Goal: Transaction & Acquisition: Purchase product/service

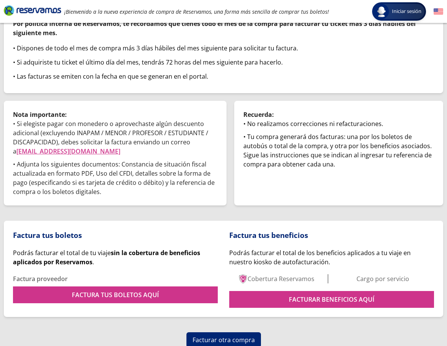
scroll to position [75, 0]
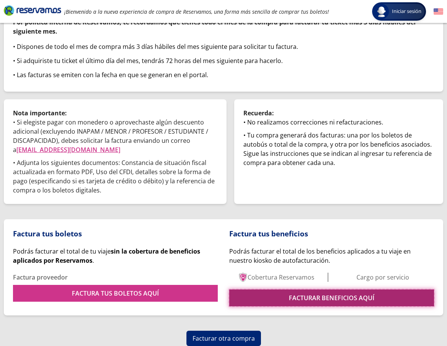
click at [286, 293] on link "FACTURAR BENEFICIOS AQUÍ" at bounding box center [331, 298] width 205 height 17
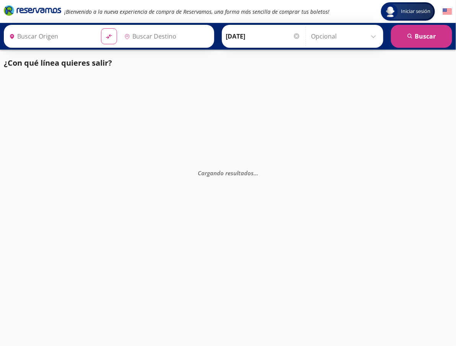
type input "[GEOGRAPHIC_DATA], [GEOGRAPHIC_DATA]"
type input "[PERSON_NAME], [GEOGRAPHIC_DATA]"
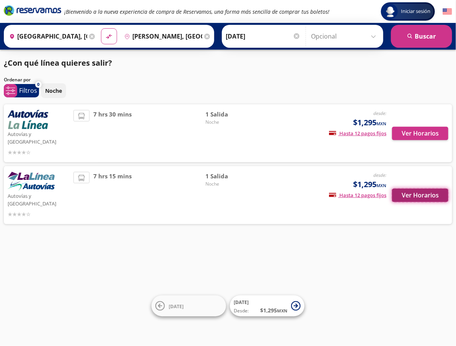
click at [420, 189] on button "Ver Horarios" at bounding box center [420, 195] width 56 height 13
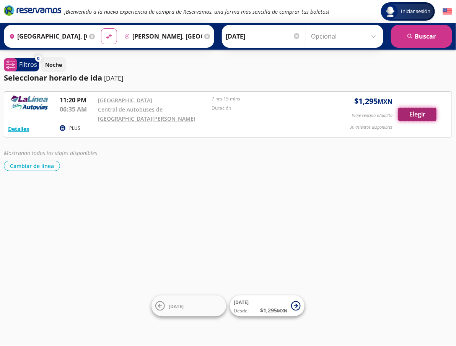
click at [412, 114] on button "Elegir" at bounding box center [417, 114] width 38 height 13
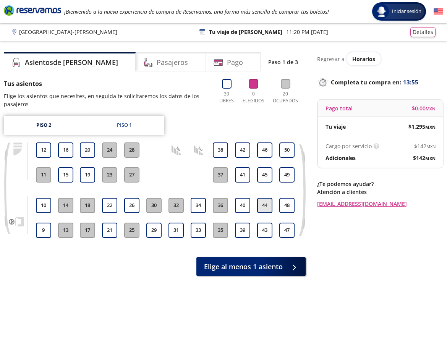
click at [264, 201] on button "44" at bounding box center [264, 205] width 15 height 15
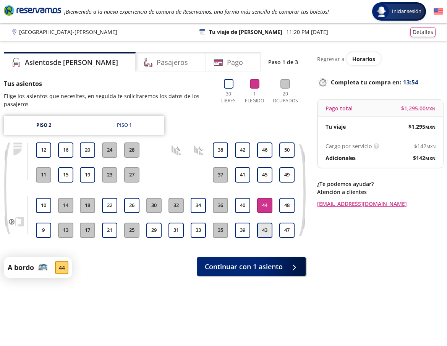
click at [267, 231] on button "43" at bounding box center [264, 230] width 15 height 15
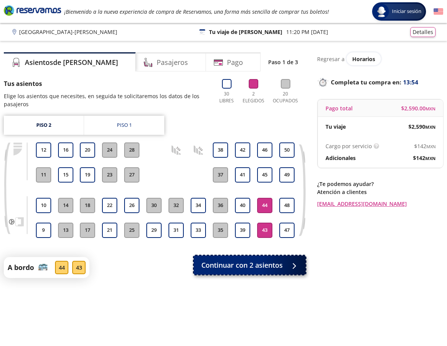
click at [271, 262] on span "Continuar con 2 asientos" at bounding box center [241, 265] width 81 height 10
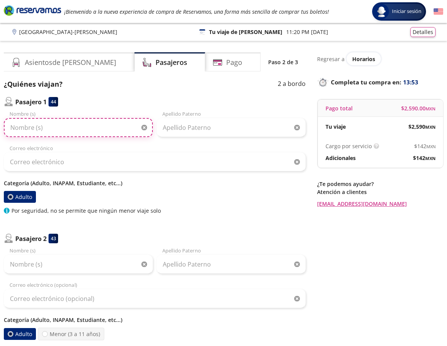
click at [100, 125] on input "Nombre (s)" at bounding box center [78, 127] width 149 height 19
paste input "Raquel Tobías ceja"
drag, startPoint x: 79, startPoint y: 122, endPoint x: 30, endPoint y: 125, distance: 49.0
click at [30, 125] on input "Raquel Tobías ceja" at bounding box center [78, 127] width 149 height 19
type input "Raquel"
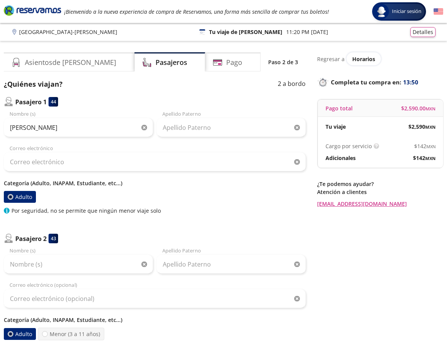
click at [203, 115] on div "Apellido Paterno" at bounding box center [231, 123] width 149 height 27
drag, startPoint x: 203, startPoint y: 121, endPoint x: 84, endPoint y: 163, distance: 126.1
click at [203, 121] on input "Apellido Paterno" at bounding box center [231, 127] width 149 height 19
paste input "Tobías ceja"
type input "Tobías ceja"
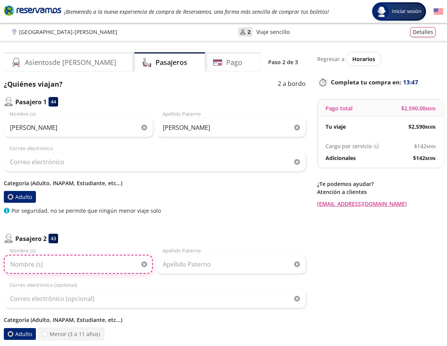
click at [56, 266] on input "Nombre (s)" at bounding box center [78, 264] width 149 height 19
paste input "Roberto Mendoza Tobías"
drag, startPoint x: 100, startPoint y: 268, endPoint x: 43, endPoint y: 260, distance: 57.6
click at [37, 262] on input "Roberto Mendoza Tobías" at bounding box center [78, 264] width 149 height 19
type input "Roberto"
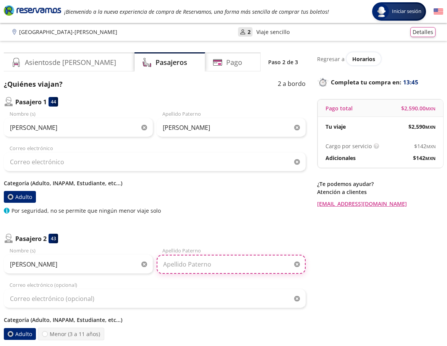
click at [180, 262] on input "Apellido Paterno" at bounding box center [231, 264] width 149 height 19
paste input "Mendoza Tobías"
type input "Mendoza Tobías"
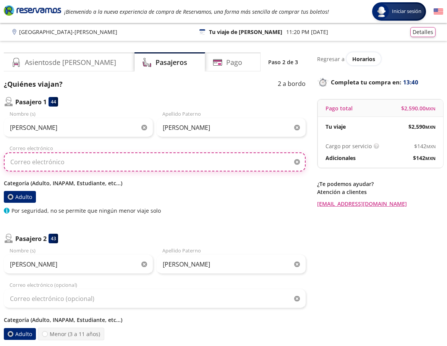
click at [60, 160] on input "Correo electrónico" at bounding box center [155, 162] width 302 height 19
paste input "gonzalesalejandro569@gmail.com"
type input "gonzalesalejandro569@gmail.com"
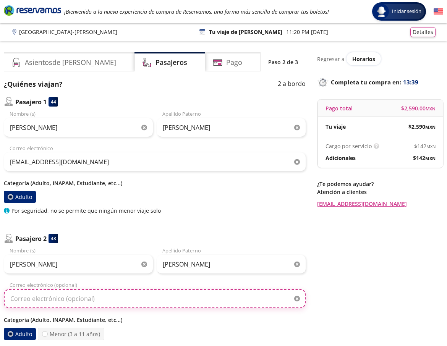
click at [28, 296] on input "Correo electrónico (opcional)" at bounding box center [155, 298] width 302 height 19
paste input "gonzalesalejandro569@gmail.com"
type input "gonzalesalejandro569@gmail.com"
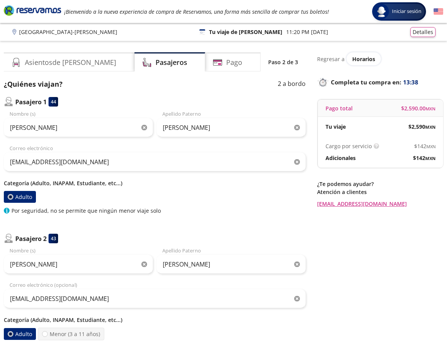
click at [4, 276] on div "Roberto Nombre (s) Mendoza Tobías Apellido Paterno gonzalesalejandro569@gmail.c…" at bounding box center [155, 293] width 302 height 93
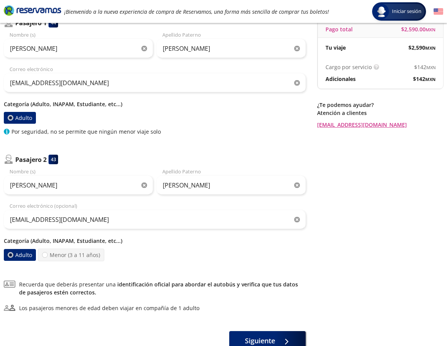
scroll to position [133, 0]
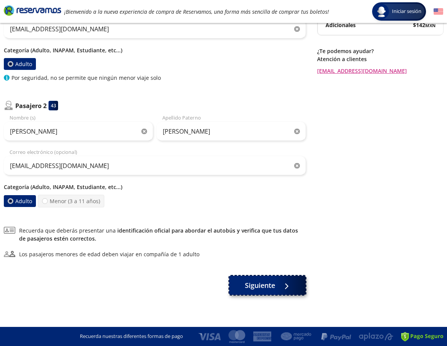
click at [279, 288] on icon at bounding box center [281, 287] width 6 height 6
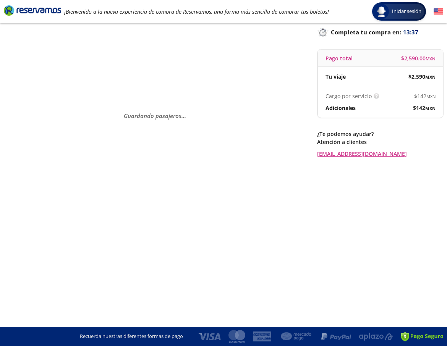
scroll to position [0, 0]
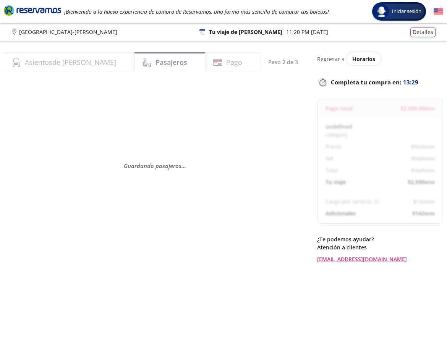
select select "MX"
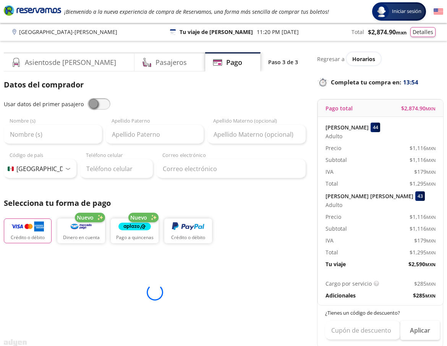
click at [96, 102] on span at bounding box center [99, 103] width 23 height 11
click at [88, 98] on input "checkbox" at bounding box center [88, 98] width 0 height 0
type input "Raquel"
type input "Tobías ceja"
type input "gonzalesalejandro569@gmail.com"
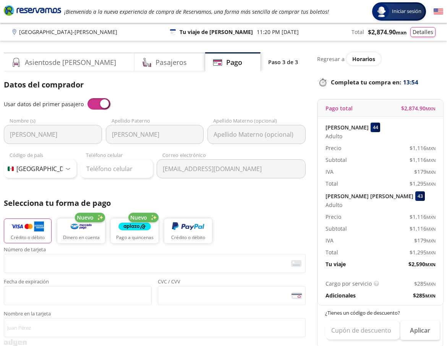
click at [94, 103] on span at bounding box center [99, 103] width 23 height 11
click at [88, 98] on input "checkbox" at bounding box center [88, 98] width 0 height 0
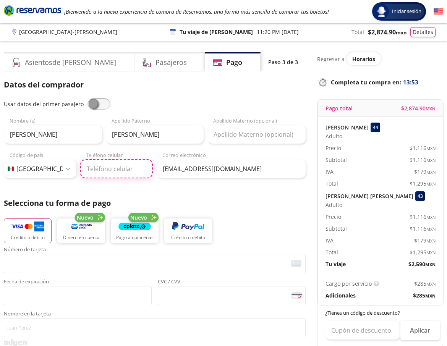
click at [127, 166] on input "Teléfono celular" at bounding box center [116, 168] width 73 height 19
paste input "753 146 1377"
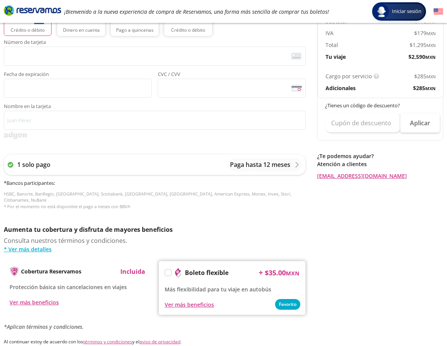
scroll to position [281, 0]
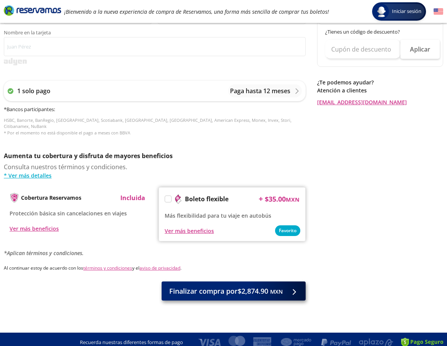
type input "753 146 1377"
click at [231, 287] on span "Finalizar compra por $2,874.90 MXN" at bounding box center [226, 291] width 114 height 10
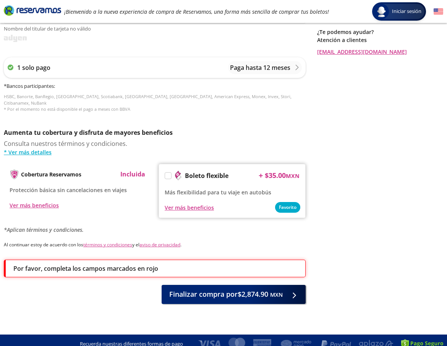
scroll to position [334, 0]
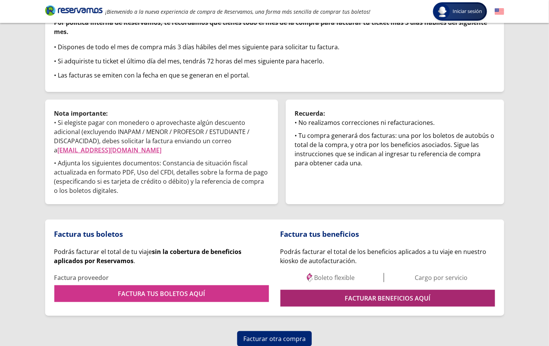
scroll to position [75, 0]
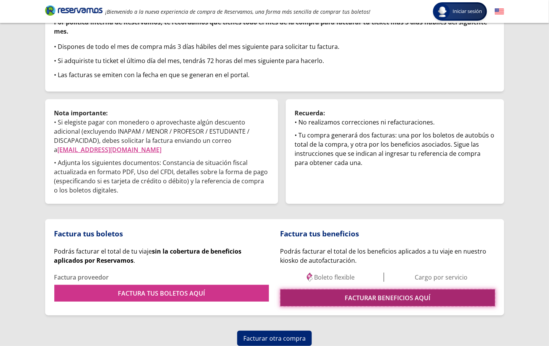
click at [369, 299] on link "FACTURAR BENEFICIOS AQUÍ" at bounding box center [387, 298] width 214 height 17
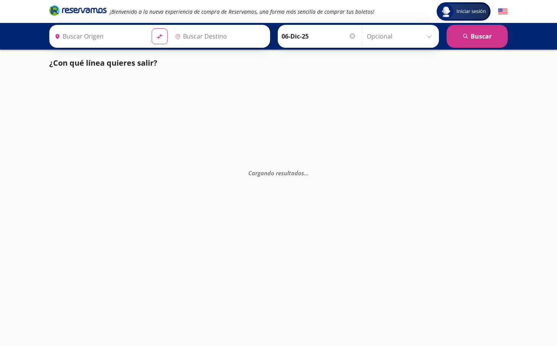
type input "[GEOGRAPHIC_DATA], [GEOGRAPHIC_DATA]"
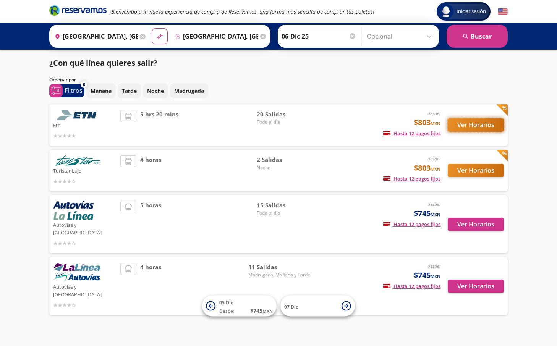
click at [476, 129] on button "Ver Horarios" at bounding box center [476, 125] width 56 height 13
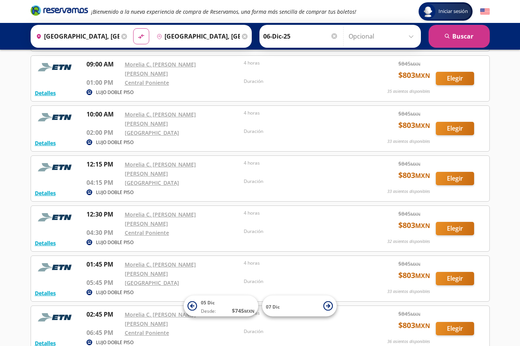
scroll to position [350, 0]
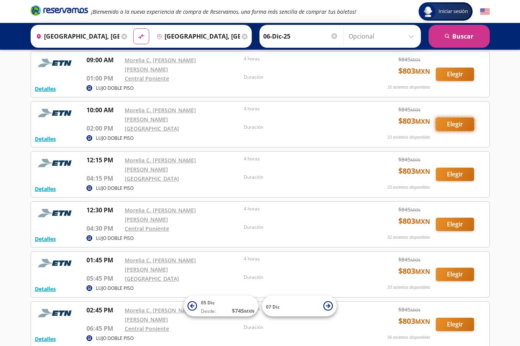
click at [450, 118] on button "Elegir" at bounding box center [454, 124] width 38 height 13
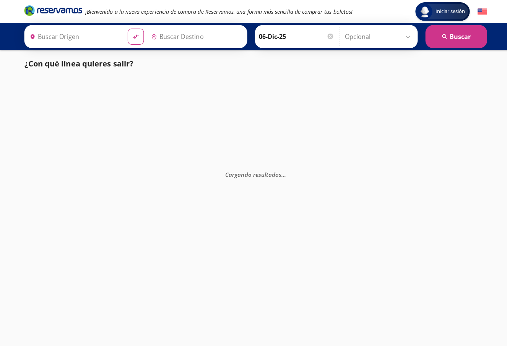
type input "[GEOGRAPHIC_DATA], [GEOGRAPHIC_DATA]"
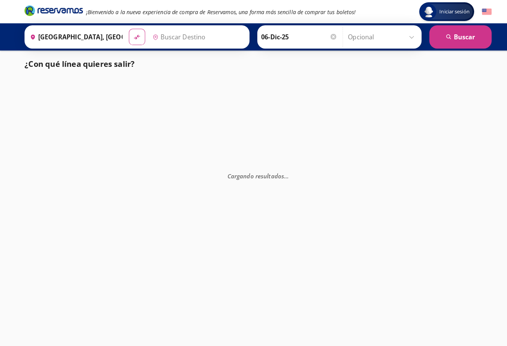
type input "[GEOGRAPHIC_DATA], [GEOGRAPHIC_DATA]"
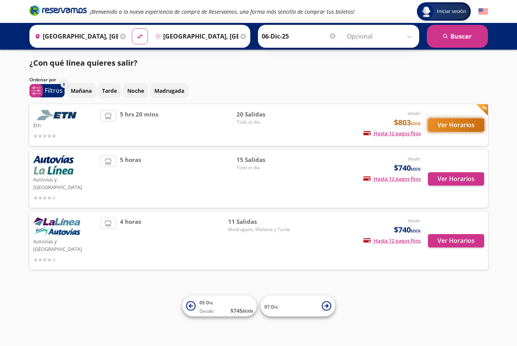
click at [464, 126] on button "Ver Horarios" at bounding box center [456, 125] width 56 height 13
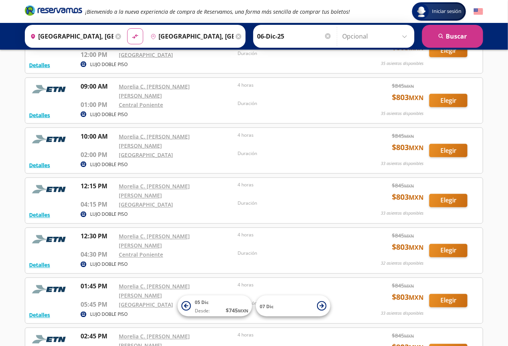
scroll to position [344, 0]
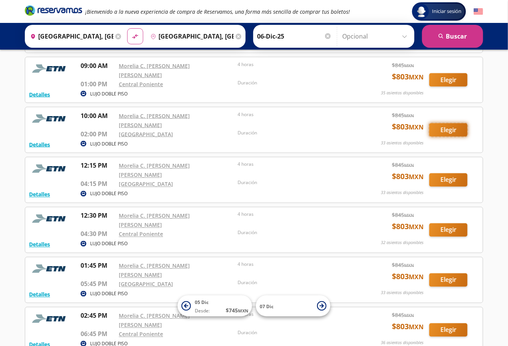
click at [442, 123] on button "Elegir" at bounding box center [449, 129] width 38 height 13
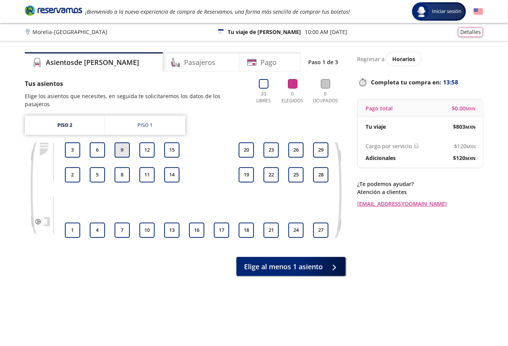
click at [119, 143] on button "9" at bounding box center [122, 150] width 15 height 15
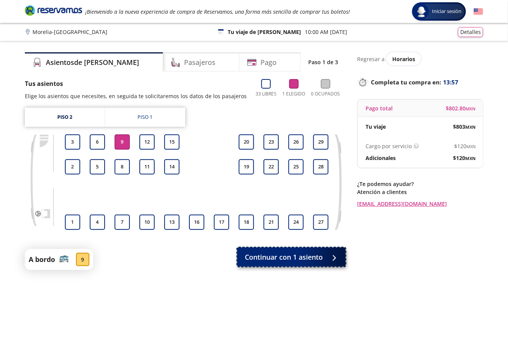
click at [263, 249] on button "Continuar con 1 asiento" at bounding box center [291, 257] width 109 height 19
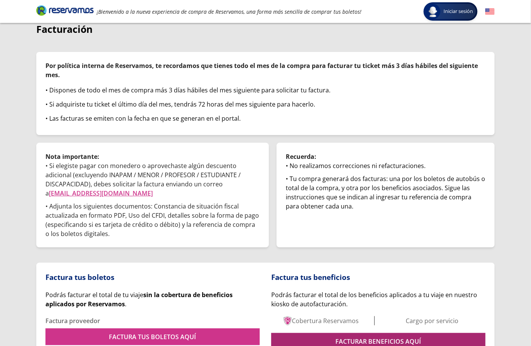
scroll to position [75, 0]
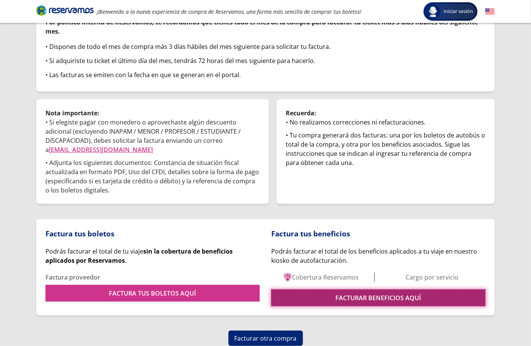
click at [362, 292] on link "FACTURAR BENEFICIOS AQUÍ" at bounding box center [378, 298] width 214 height 17
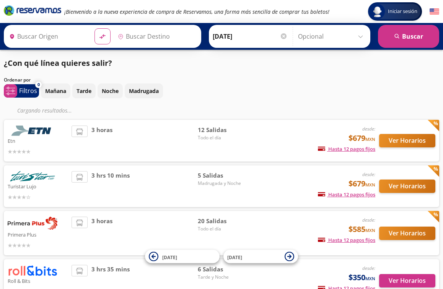
type input "[GEOGRAPHIC_DATA], [GEOGRAPHIC_DATA]"
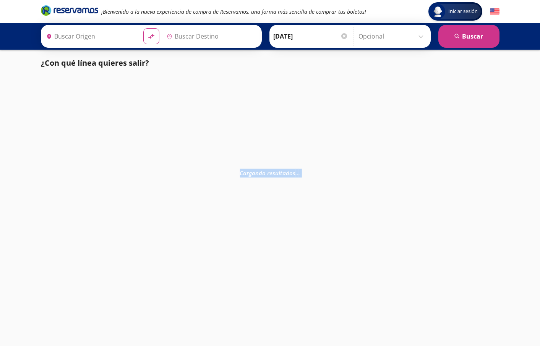
type input "Guadalajara, Jalisco"
drag, startPoint x: 0, startPoint y: 125, endPoint x: -7, endPoint y: 125, distance: 6.9
click at [0, 125] on html "Iniciar sesión Iniciar sesión ¡Bienvenido a la nueva experiencia de compra de R…" at bounding box center [270, 173] width 540 height 346
type input "León, Guanajuato"
drag, startPoint x: -7, startPoint y: 125, endPoint x: -2, endPoint y: 130, distance: 6.2
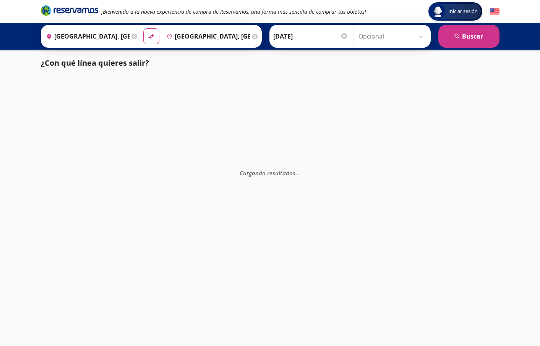
click at [0, 130] on html "Iniciar sesión Iniciar sesión ¡Bienvenido a la nueva experiencia de compra de R…" at bounding box center [270, 173] width 540 height 346
click at [7, 144] on div "Cargando resultados . . ." at bounding box center [270, 249] width 540 height 346
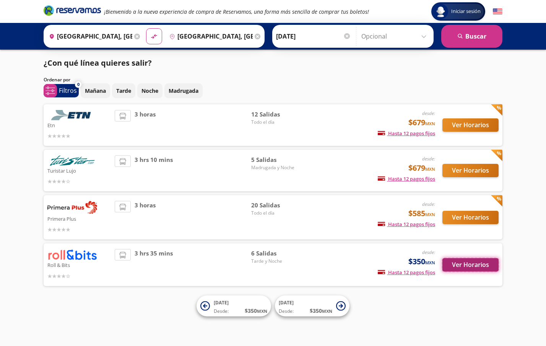
click at [478, 265] on button "Ver Horarios" at bounding box center [470, 264] width 56 height 13
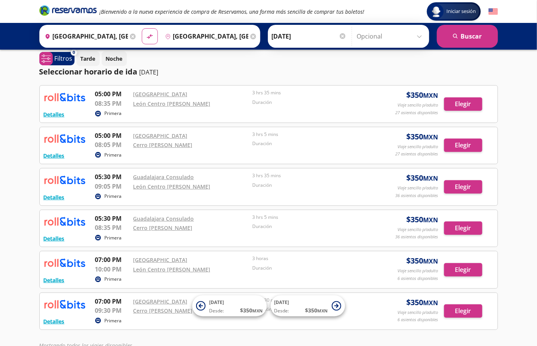
scroll to position [5, 0]
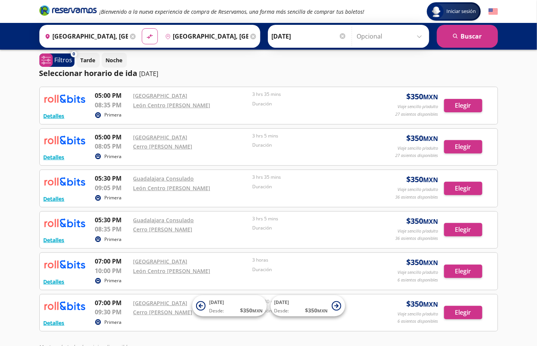
click at [297, 39] on input "11-Oct-25" at bounding box center [309, 36] width 75 height 19
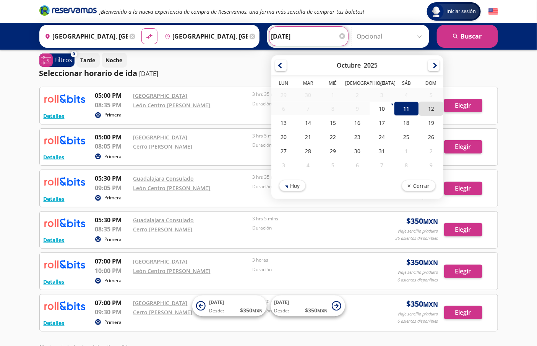
click at [419, 112] on div "12" at bounding box center [431, 109] width 24 height 14
type input "12-Oct-25"
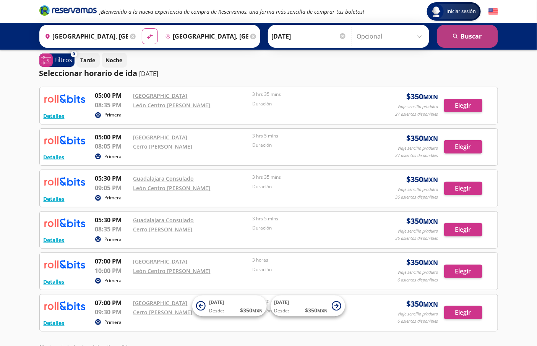
click at [478, 43] on button "search Buscar" at bounding box center [467, 36] width 61 height 23
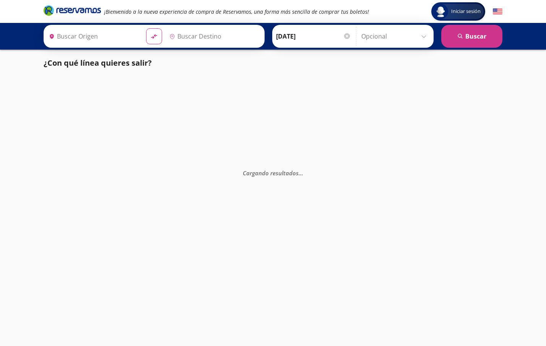
type input "León, Guanajuato"
type input "Guadalajara, Jalisco"
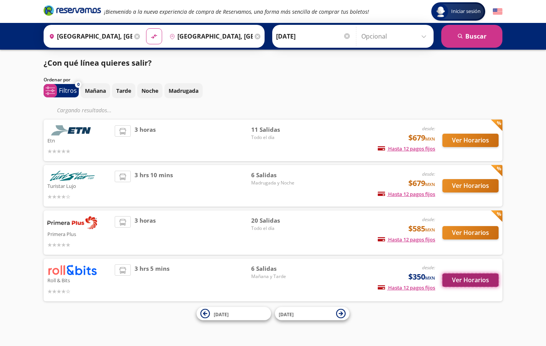
click at [464, 278] on button "Ver Horarios" at bounding box center [470, 280] width 56 height 13
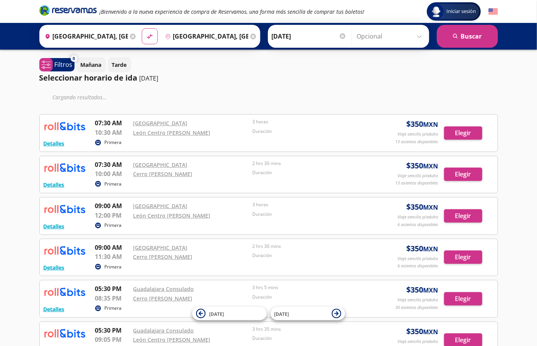
click at [284, 36] on input "12-Oct-25" at bounding box center [309, 36] width 75 height 19
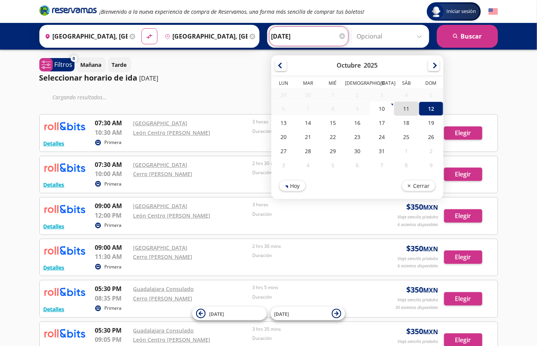
click at [400, 110] on div "11" at bounding box center [406, 109] width 24 height 14
type input "11-Oct-25"
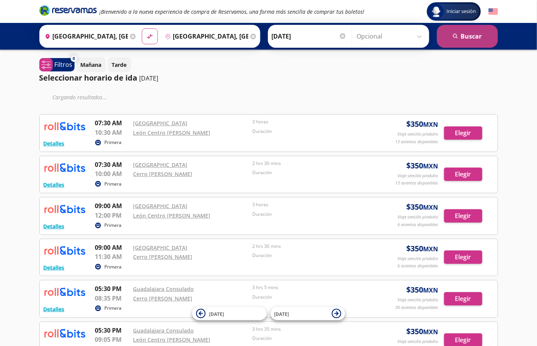
click at [463, 28] on button "search Buscar" at bounding box center [467, 36] width 61 height 23
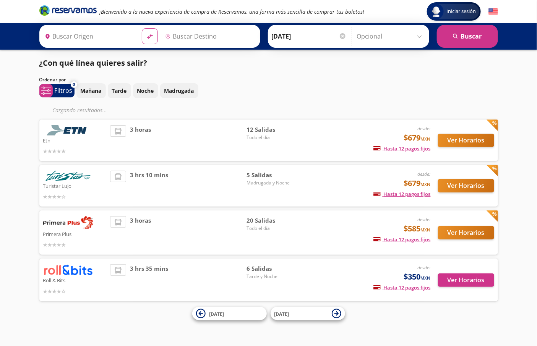
type input "Guadalajara, Jalisco"
type input "León, Guanajuato"
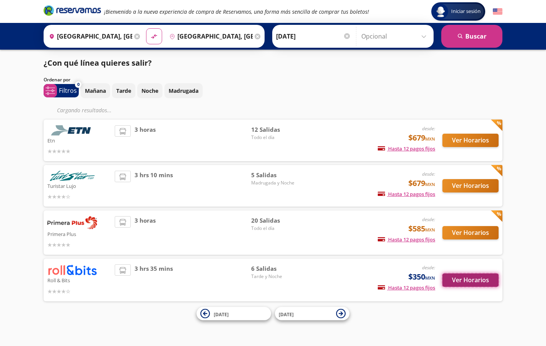
click at [456, 280] on button "Ver Horarios" at bounding box center [470, 280] width 56 height 13
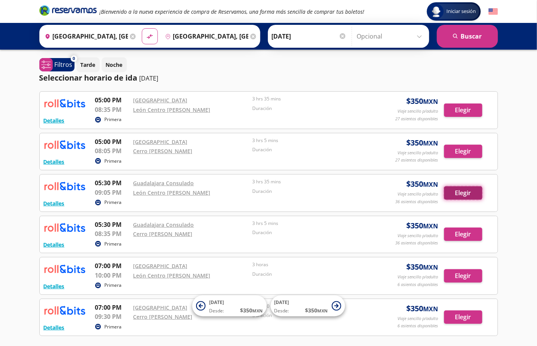
click at [473, 189] on button "Elegir" at bounding box center [463, 193] width 38 height 13
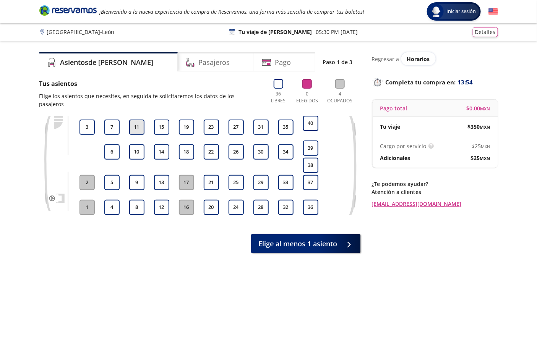
drag, startPoint x: 140, startPoint y: 116, endPoint x: 361, endPoint y: 252, distance: 259.5
click at [139, 120] on button "11" at bounding box center [136, 127] width 15 height 15
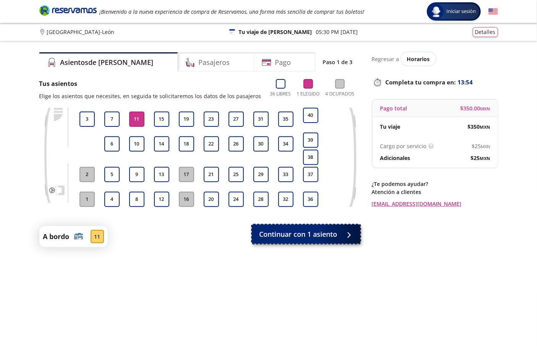
click at [316, 237] on span "Continuar con 1 asiento" at bounding box center [299, 234] width 78 height 10
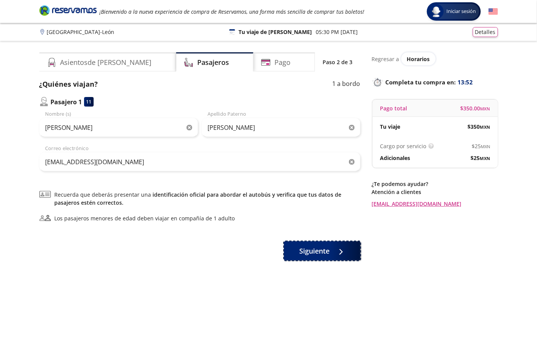
click at [328, 253] on span "Siguiente" at bounding box center [314, 251] width 30 height 10
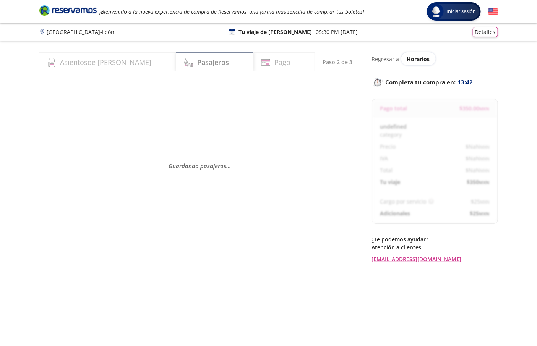
select select "MX"
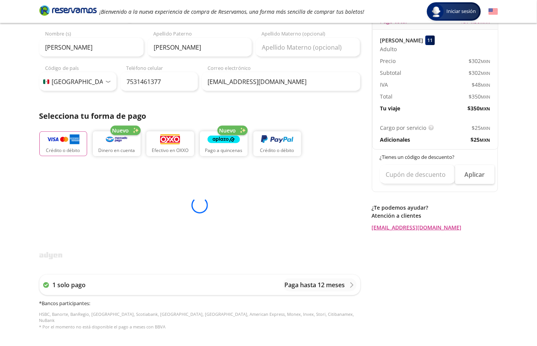
scroll to position [115, 0]
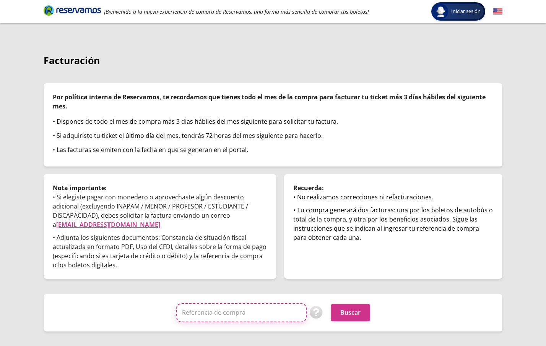
click at [223, 317] on input "Referencia de compra" at bounding box center [241, 313] width 130 height 19
paste input "V0coOram0EU"
type input "V0coOram0EU"
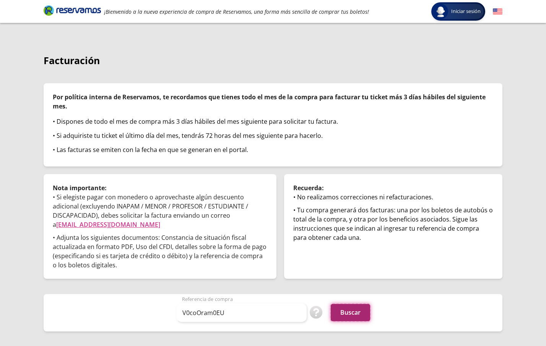
click at [359, 310] on button "Buscar" at bounding box center [350, 312] width 39 height 17
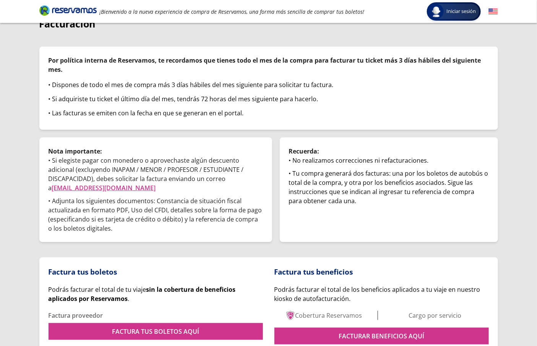
scroll to position [75, 0]
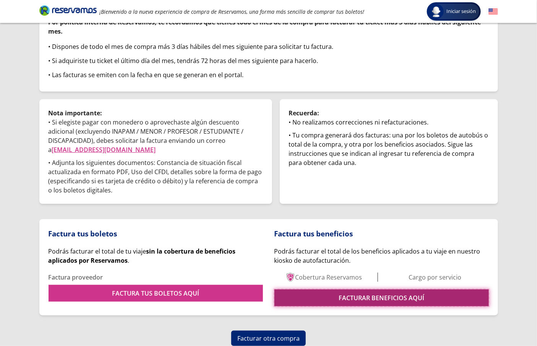
click at [327, 299] on link "FACTURAR BENEFICIOS AQUÍ" at bounding box center [381, 298] width 214 height 17
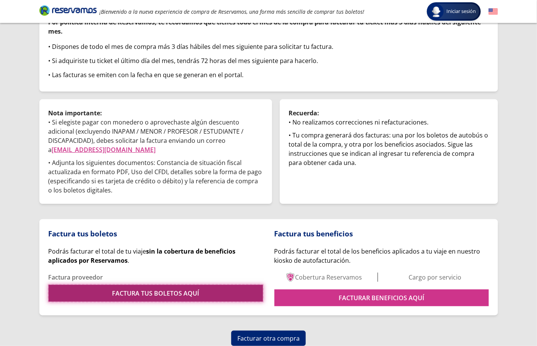
click at [187, 294] on link "FACTURA TUS BOLETOS AQUÍ" at bounding box center [156, 293] width 214 height 17
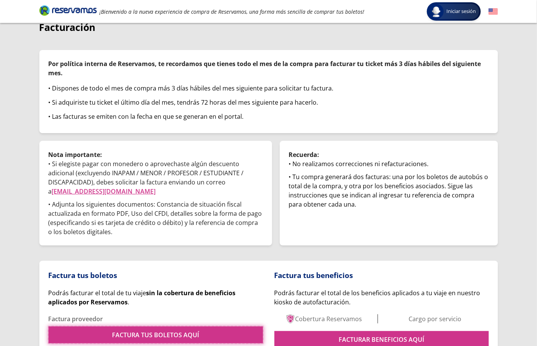
scroll to position [0, 0]
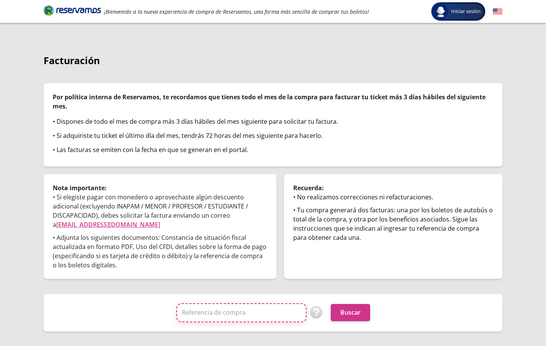
click at [232, 315] on input "Referencia de compra" at bounding box center [241, 313] width 130 height 19
paste input "iBQ2Ri2tD9M"
type input "iBQ2Ri2tD9M"
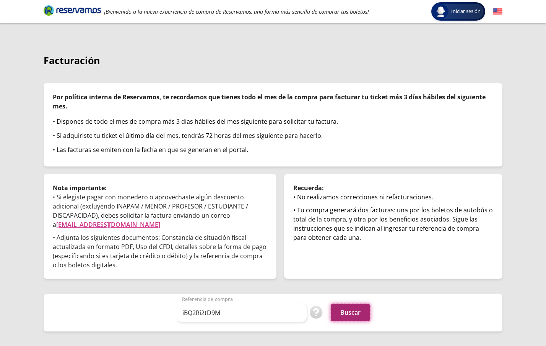
click at [354, 313] on button "Buscar" at bounding box center [350, 312] width 39 height 17
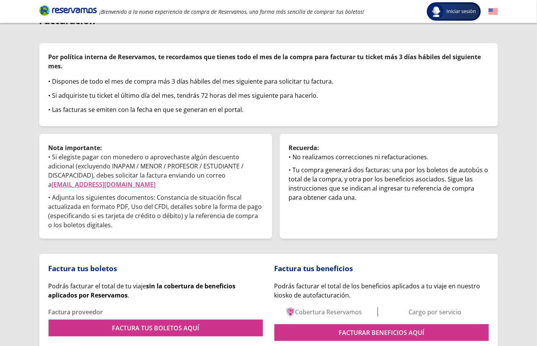
scroll to position [75, 0]
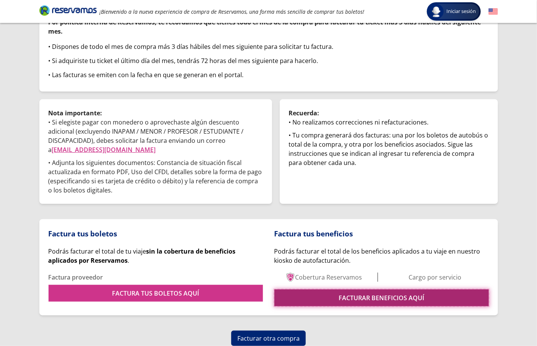
click at [346, 296] on link "FACTURAR BENEFICIOS AQUÍ" at bounding box center [381, 298] width 214 height 17
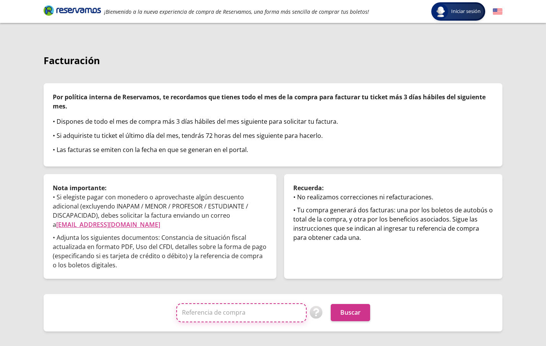
click at [213, 310] on input "Referencia de compra" at bounding box center [241, 313] width 130 height 19
paste input "REEYyBsxAl4"
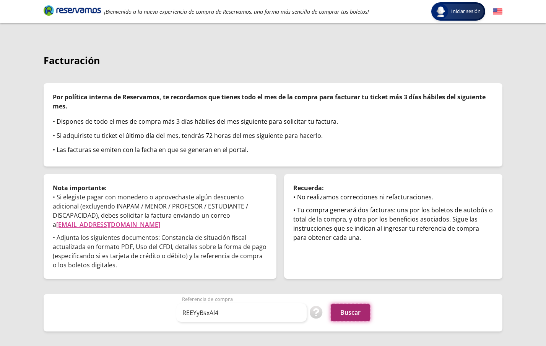
click at [353, 311] on button "Buscar" at bounding box center [350, 312] width 39 height 17
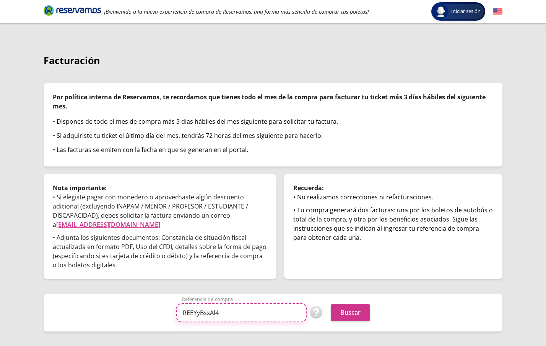
click at [249, 304] on input "REEYyBsxAl4" at bounding box center [241, 313] width 130 height 19
click at [240, 309] on input "REEYyBsxAl4" at bounding box center [241, 313] width 130 height 19
click at [239, 309] on input "REEYyBsxAl4" at bounding box center [241, 313] width 130 height 19
paste input "V0coOram0EU"
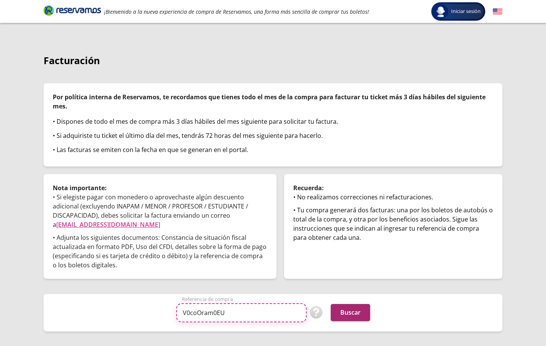
type input "V0coOram0EU"
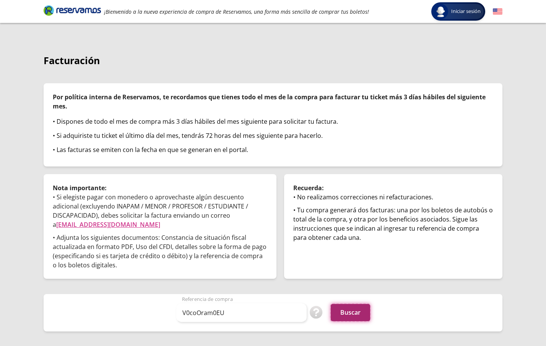
click at [356, 313] on button "Buscar" at bounding box center [350, 312] width 39 height 17
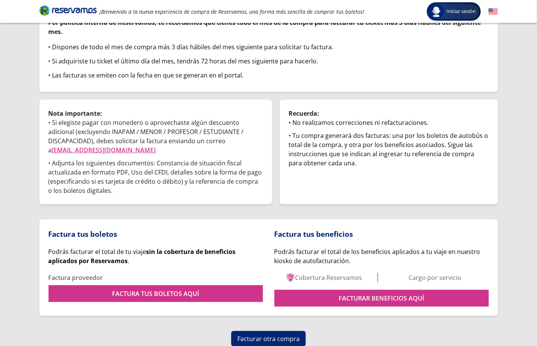
scroll to position [75, 0]
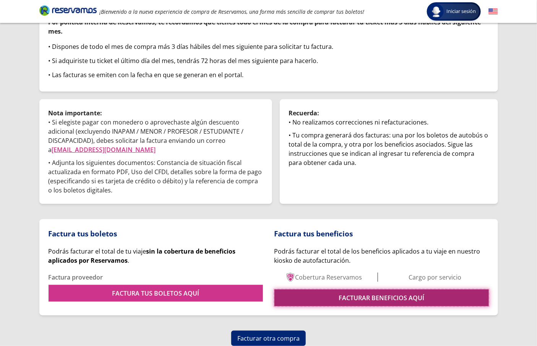
click at [373, 299] on link "FACTURAR BENEFICIOS AQUÍ" at bounding box center [381, 298] width 214 height 17
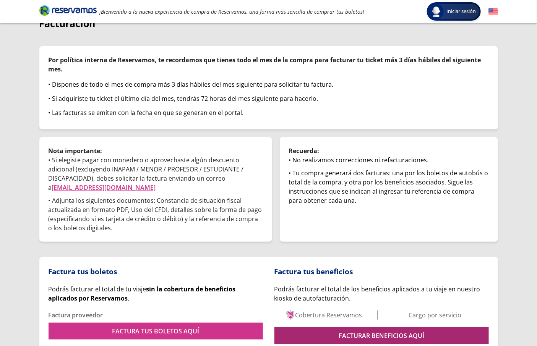
scroll to position [75, 0]
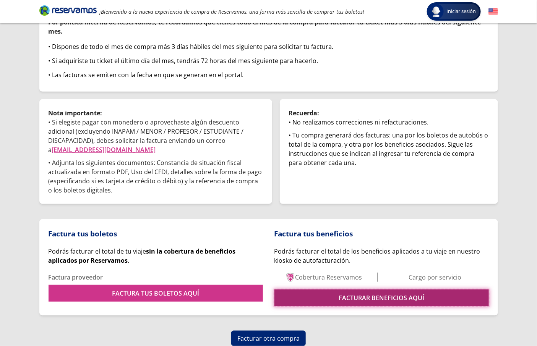
click at [362, 294] on link "FACTURAR BENEFICIOS AQUÍ" at bounding box center [381, 298] width 214 height 17
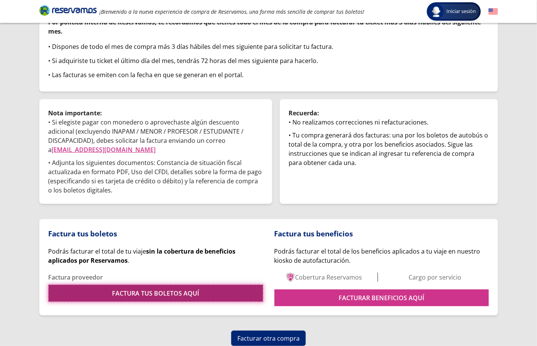
click at [208, 291] on link "FACTURA TUS BOLETOS AQUÍ" at bounding box center [156, 293] width 214 height 17
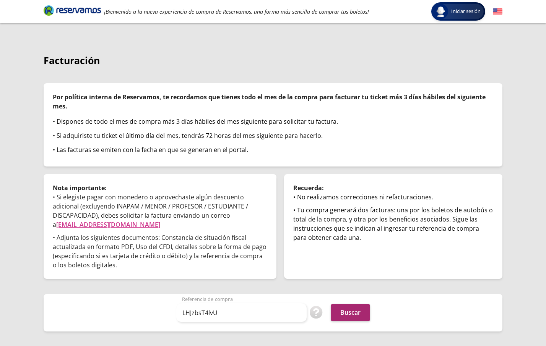
type input "LHJzbsT4lvU"
click at [359, 312] on button "Buscar" at bounding box center [350, 312] width 39 height 17
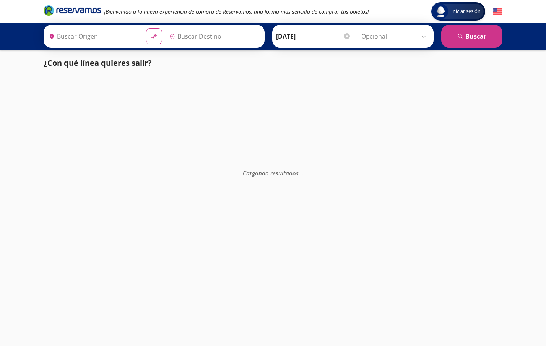
type input "Santiago de Querétaro, Querétaro"
type input "Ciudad de México, Distrito Federal"
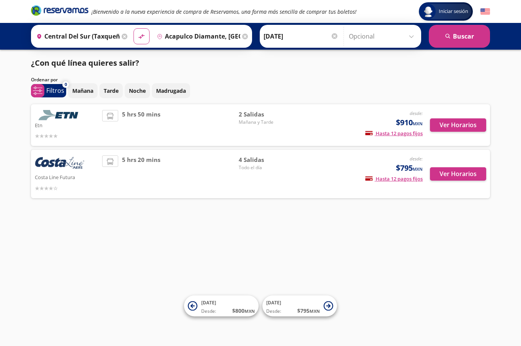
click at [426, 175] on div "Ver Horarios" at bounding box center [453, 174] width 63 height 37
click at [433, 173] on button "Ver Horarios" at bounding box center [458, 173] width 56 height 13
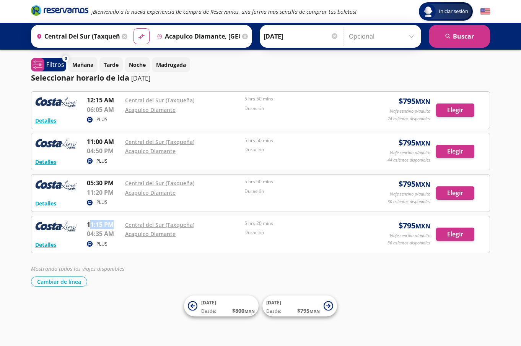
drag, startPoint x: 94, startPoint y: 225, endPoint x: 112, endPoint y: 223, distance: 18.5
click at [112, 223] on p "11:15 PM" at bounding box center [104, 224] width 34 height 9
drag, startPoint x: 112, startPoint y: 223, endPoint x: 107, endPoint y: 225, distance: 5.8
click at [112, 224] on p "11:15 PM" at bounding box center [104, 224] width 34 height 9
click at [89, 224] on p "11:15 PM" at bounding box center [104, 224] width 34 height 9
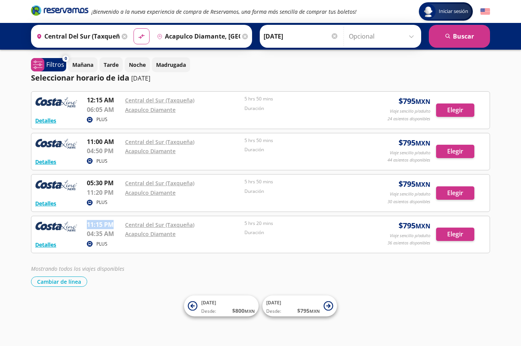
copy p "11:15 PM"
drag, startPoint x: 86, startPoint y: 224, endPoint x: 111, endPoint y: 224, distance: 24.9
click at [111, 224] on p "11:15 PM" at bounding box center [104, 224] width 34 height 9
click at [14, 239] on div "Iniciar sesión Iniciar sesión ¡Bienvenido a la nueva experiencia de compra de R…" at bounding box center [260, 173] width 521 height 346
copy p "11:15 PM"
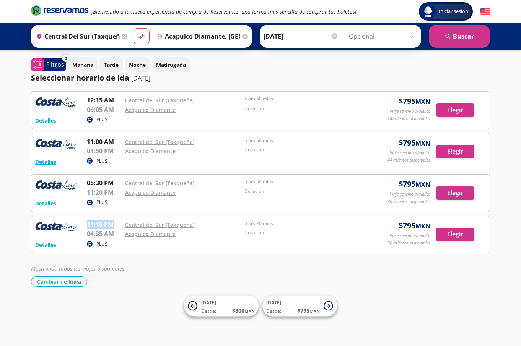
drag, startPoint x: 87, startPoint y: 225, endPoint x: 112, endPoint y: 226, distance: 25.3
click at [112, 226] on p "11:15 PM" at bounding box center [104, 224] width 34 height 9
copy p "04:35 AM"
drag, startPoint x: 86, startPoint y: 236, endPoint x: 112, endPoint y: 236, distance: 25.6
click at [112, 236] on div "Detalles PLUS 11:15 PM Central del Sur (Taxqueña) 04:35 AM Acapulco Diamante 5 …" at bounding box center [260, 234] width 450 height 29
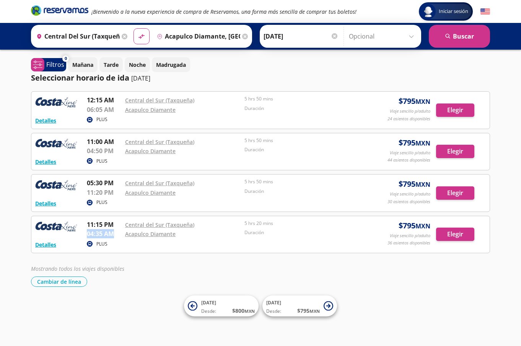
drag, startPoint x: 112, startPoint y: 236, endPoint x: 116, endPoint y: 236, distance: 4.3
click at [112, 236] on p "04:35 AM" at bounding box center [104, 233] width 34 height 9
click at [122, 36] on icon at bounding box center [125, 37] width 6 height 6
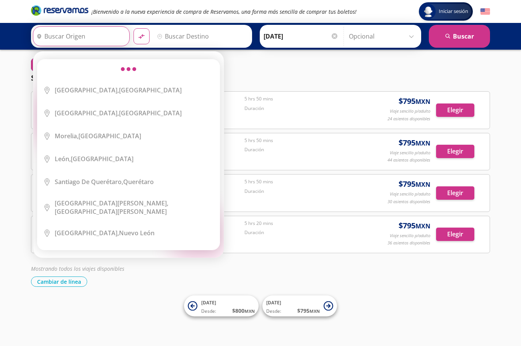
click at [92, 37] on input "Origen" at bounding box center [80, 36] width 94 height 19
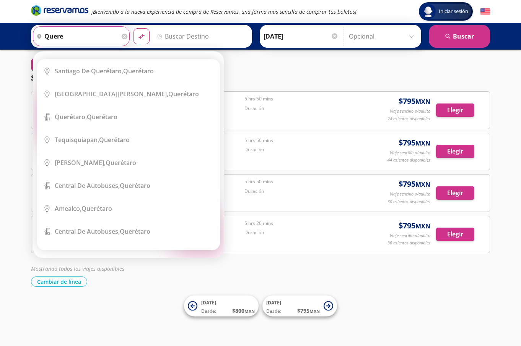
click at [105, 58] on div "Elige tu origen Close Origen heroicons:map-pin-20-solid quere serch-icon City I…" at bounding box center [128, 155] width 190 height 206
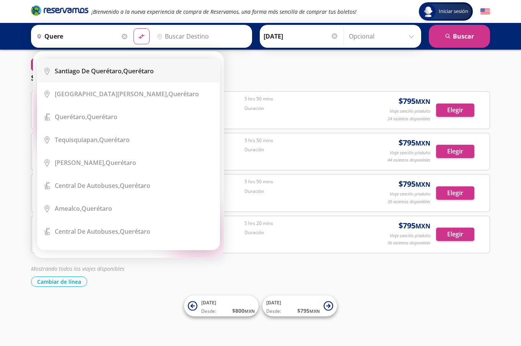
click at [123, 68] on b "Santiago de Querétaro," at bounding box center [89, 71] width 68 height 8
type input "Santiago de Querétaro, Querétaro"
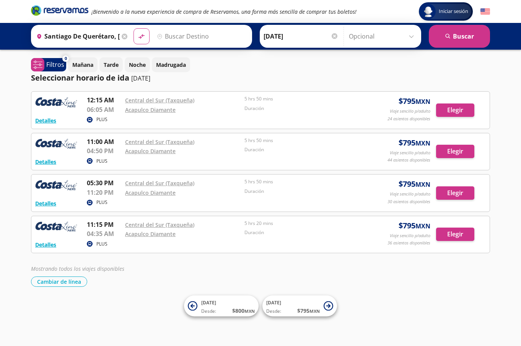
click at [185, 42] on input "Destino" at bounding box center [201, 36] width 94 height 19
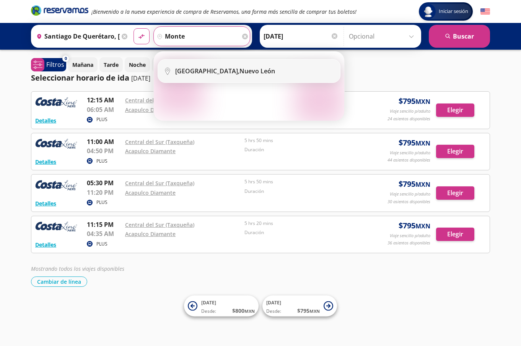
click at [210, 69] on div "Monterrey, Nuevo León" at bounding box center [225, 71] width 100 height 8
type input "Monterrey, Nuevo León"
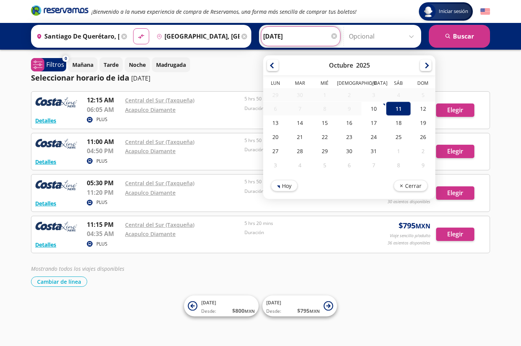
click at [289, 39] on input "[DATE]" at bounding box center [300, 36] width 75 height 19
click at [269, 124] on div "13" at bounding box center [275, 123] width 24 height 14
type input "13-Oct-25"
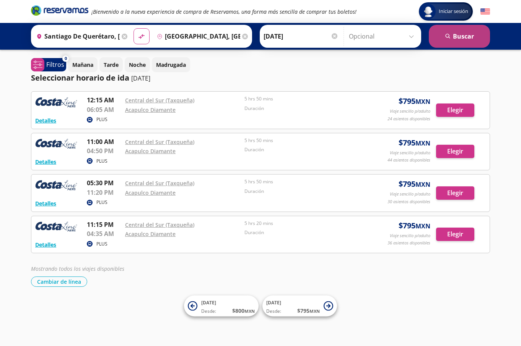
click at [451, 40] on button "search [GEOGRAPHIC_DATA]" at bounding box center [459, 36] width 61 height 23
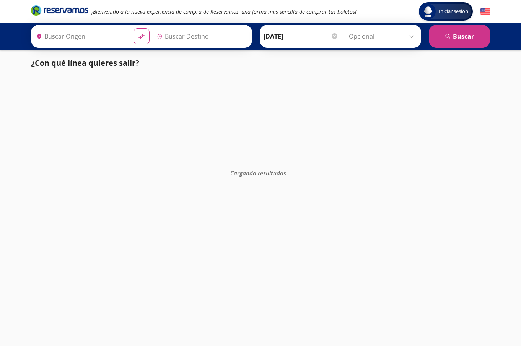
type input "Santiago de Querétaro, [GEOGRAPHIC_DATA]"
type input "Monterrey, Nuevo León"
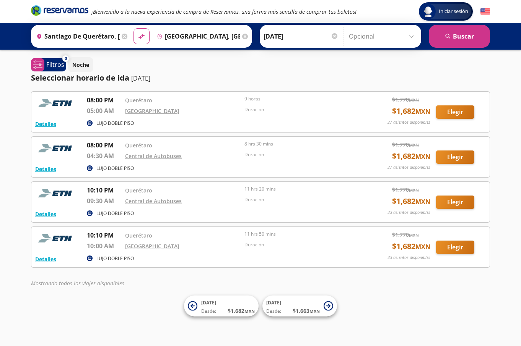
click at [118, 291] on div "Mostrando todos los viajes disponibles" at bounding box center [260, 285] width 459 height 12
click at [442, 110] on button "Elegir" at bounding box center [455, 112] width 38 height 13
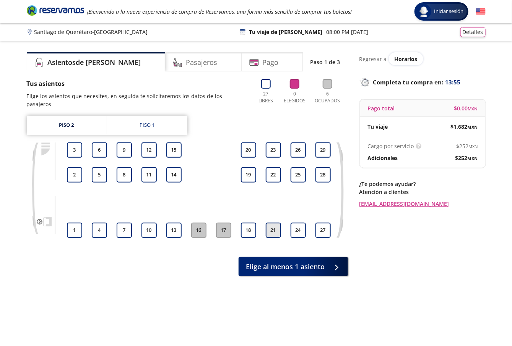
click at [272, 223] on button "21" at bounding box center [273, 230] width 15 height 15
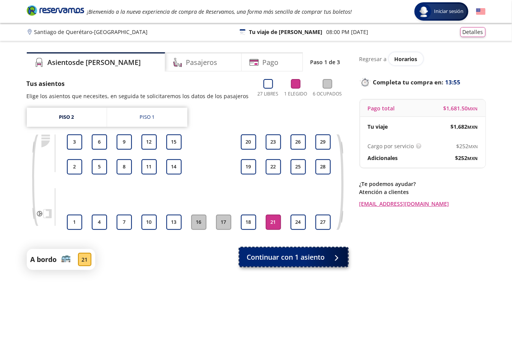
click at [283, 255] on span "Continuar con 1 asiento" at bounding box center [286, 257] width 78 height 10
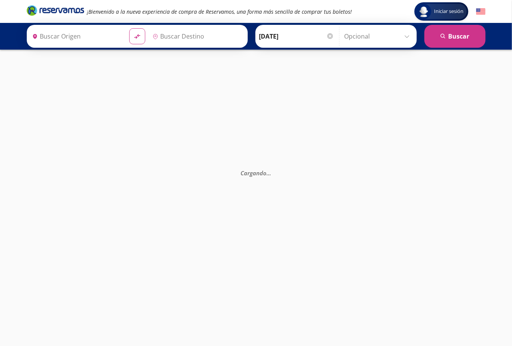
type input "Santiago de Querétaro, Querétaro"
type input "Monterrey, Nuevo León"
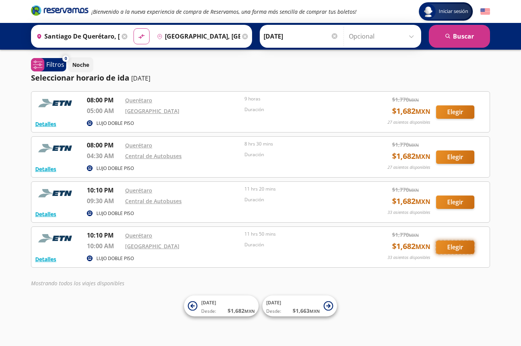
click at [444, 247] on button "Elegir" at bounding box center [455, 247] width 38 height 13
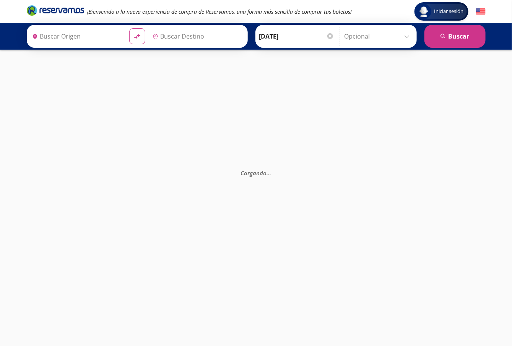
type input "Santiago de Querétaro, Querétaro"
type input "Monterrey, Nuevo León"
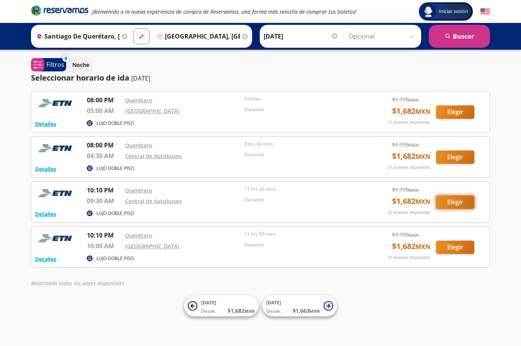
click at [461, 203] on button "Elegir" at bounding box center [455, 202] width 38 height 13
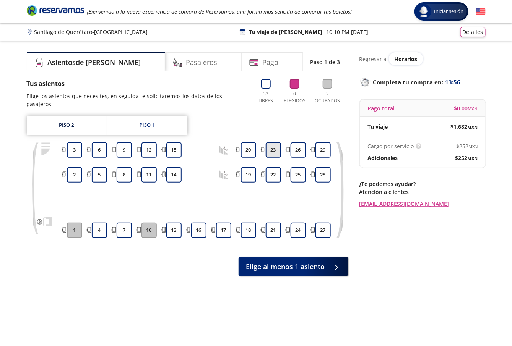
click at [269, 143] on button "23" at bounding box center [273, 150] width 15 height 15
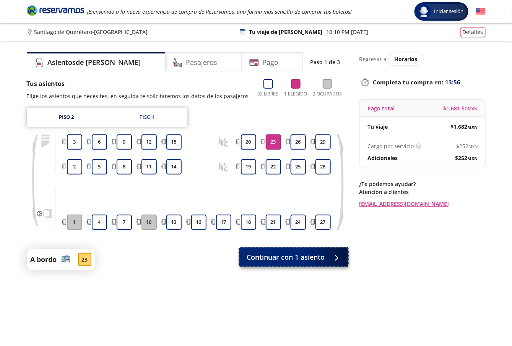
click at [292, 260] on span "Continuar con 1 asiento" at bounding box center [286, 257] width 78 height 10
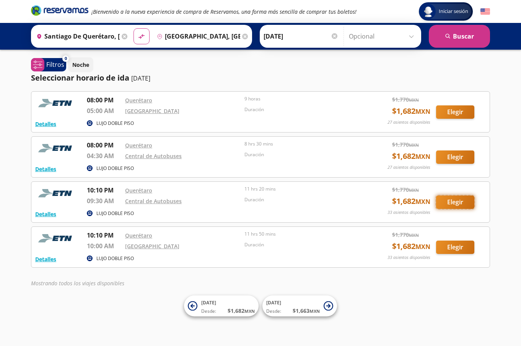
click at [447, 202] on button "Elegir" at bounding box center [455, 202] width 38 height 13
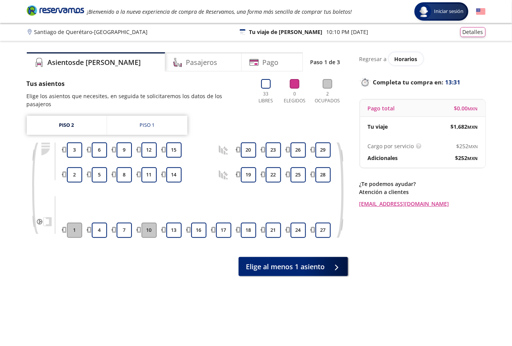
click at [222, 223] on button "17" at bounding box center [223, 230] width 15 height 15
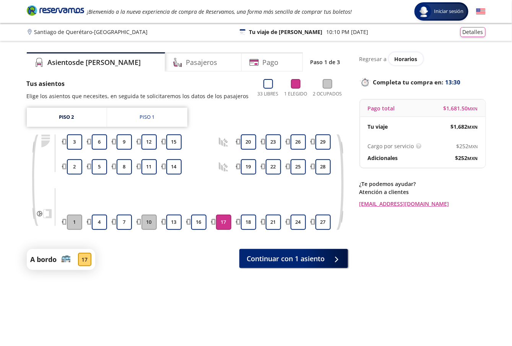
click at [226, 226] on button "17" at bounding box center [223, 222] width 15 height 15
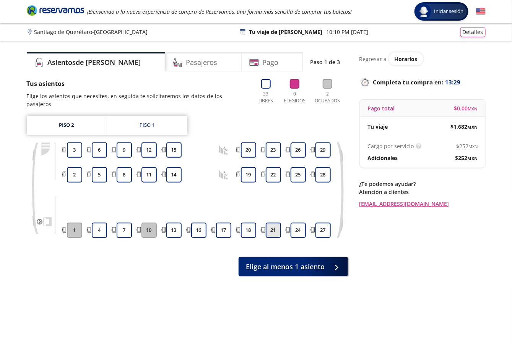
click at [277, 226] on button "21" at bounding box center [273, 230] width 15 height 15
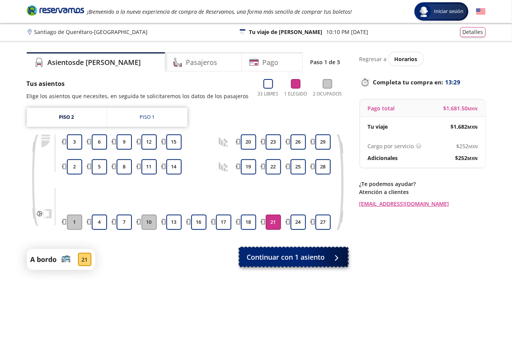
click at [287, 265] on button "Continuar con 1 asiento" at bounding box center [293, 257] width 109 height 19
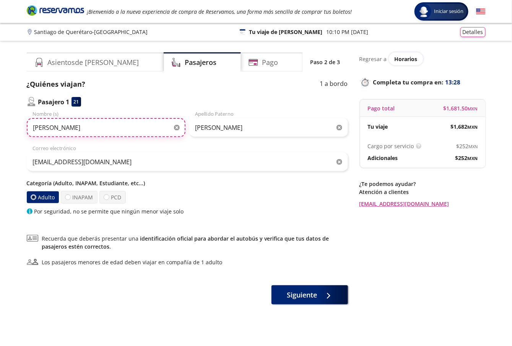
click at [64, 124] on input "Raquel" at bounding box center [106, 127] width 159 height 19
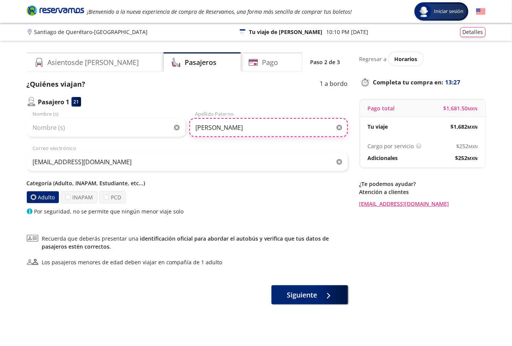
click at [230, 134] on input "Tobías ceja" at bounding box center [268, 127] width 159 height 19
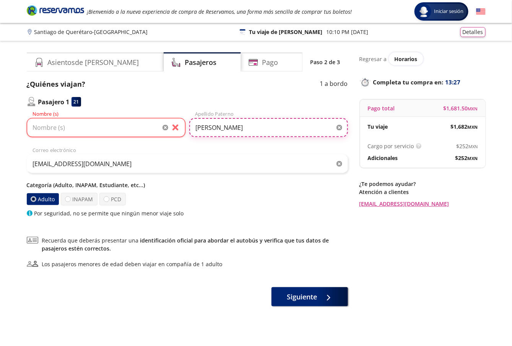
click at [230, 134] on input "Tobías ceja" at bounding box center [268, 127] width 159 height 19
click at [230, 133] on input "Tobías ceja" at bounding box center [268, 127] width 159 height 19
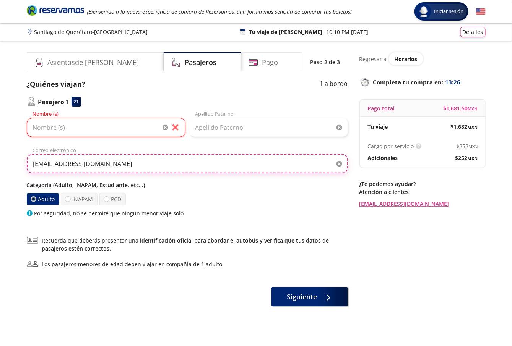
click at [112, 161] on input "gonzalesalejandro569@gmail.com" at bounding box center [187, 163] width 321 height 19
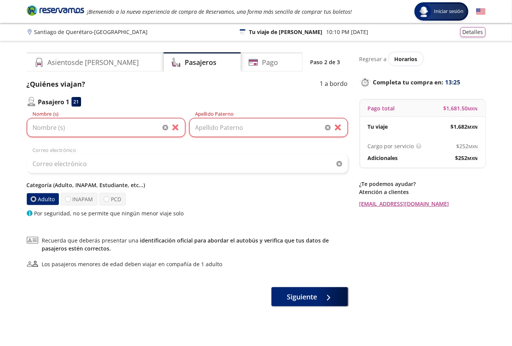
click at [14, 169] on div "Group 9 Created with Sketch. Datos para la compra Santiago de Querétaro - Monte…" at bounding box center [256, 198] width 512 height 396
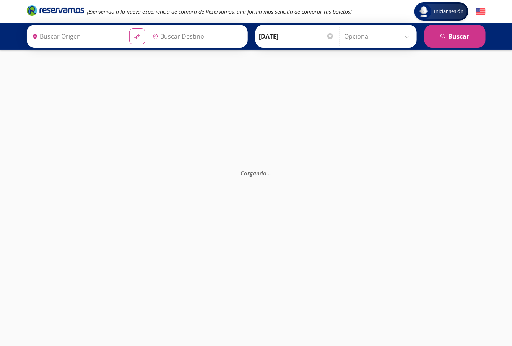
type input "Santiago de Querétaro, Querétaro"
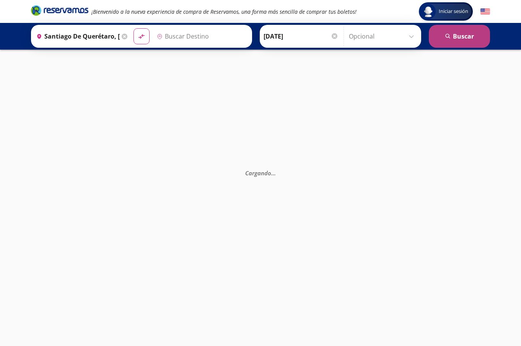
type input "Monterrey, Nuevo León"
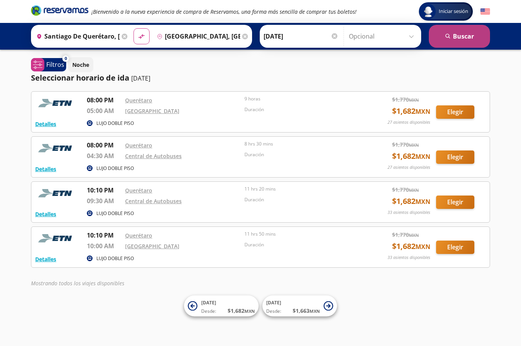
click at [445, 34] on icon "search" at bounding box center [448, 37] width 6 height 6
click at [448, 204] on button "Elegir" at bounding box center [455, 202] width 38 height 13
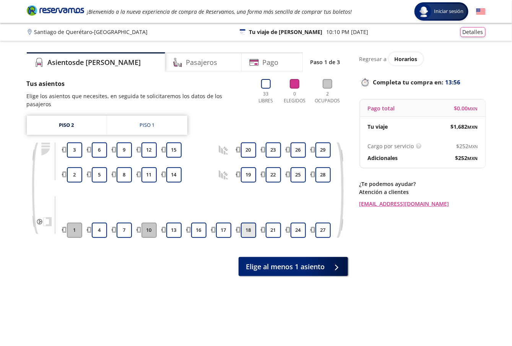
click at [251, 223] on button "18" at bounding box center [248, 230] width 15 height 15
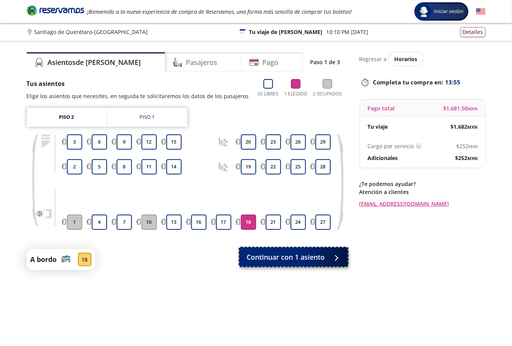
click at [265, 257] on span "Continuar con 1 asiento" at bounding box center [286, 257] width 78 height 10
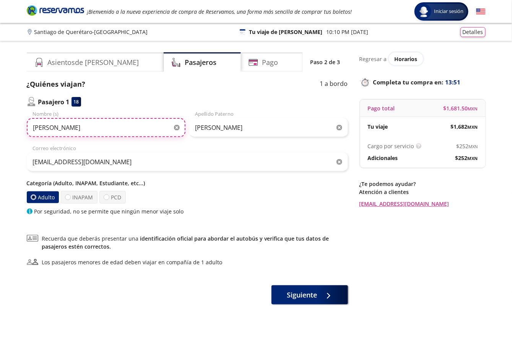
click at [109, 131] on input "Raquel" at bounding box center [106, 127] width 159 height 19
click at [269, 116] on div "Tobías ceja Apellido Paterno" at bounding box center [268, 123] width 159 height 27
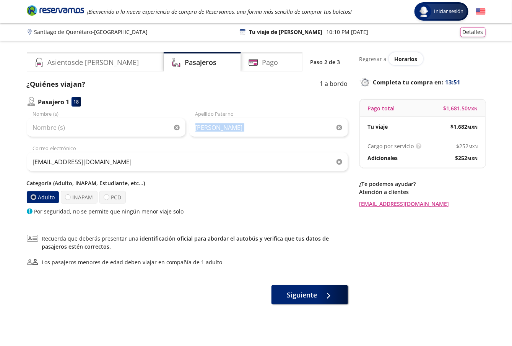
click at [269, 116] on div "Tobías ceja Apellido Paterno" at bounding box center [268, 123] width 159 height 27
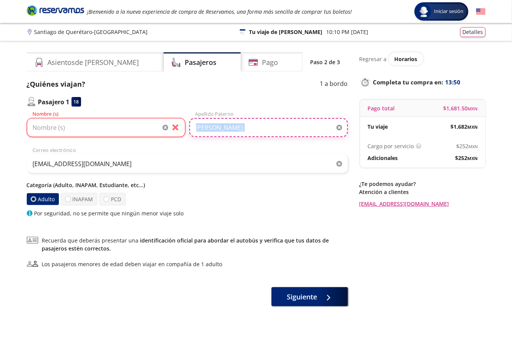
drag, startPoint x: 269, startPoint y: 116, endPoint x: 261, endPoint y: 130, distance: 15.2
click at [261, 130] on input "Tobías ceja" at bounding box center [268, 127] width 159 height 19
click at [261, 129] on input "Tobías ceja" at bounding box center [268, 127] width 159 height 19
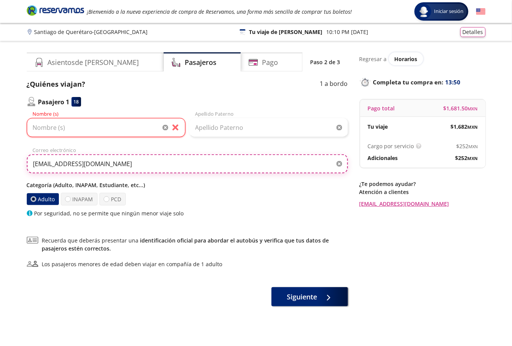
click at [135, 168] on input "gonzalesalejandro569@gmail.com" at bounding box center [187, 163] width 321 height 19
click at [134, 168] on input "gonzalesalejandro569@gmail.com" at bounding box center [187, 163] width 321 height 19
click at [133, 168] on input "gonzalesalejandro569@gmail.com" at bounding box center [187, 163] width 321 height 19
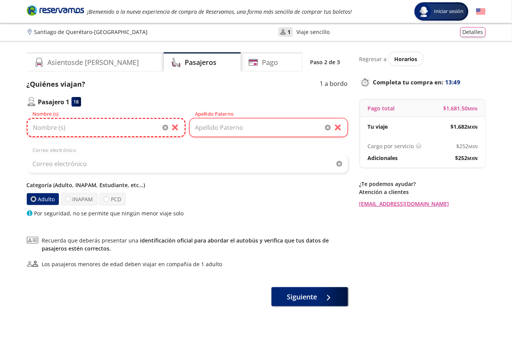
click at [116, 130] on input "Nombre (s)" at bounding box center [106, 127] width 159 height 19
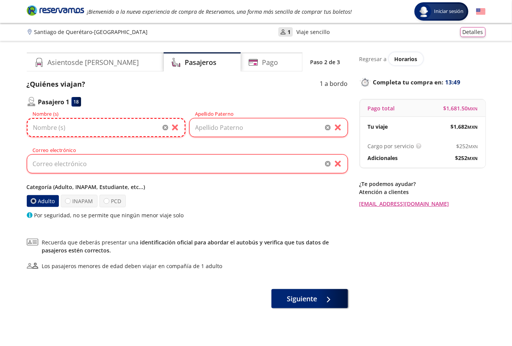
paste input "Luis Adrián Guerrero Tapia"
drag, startPoint x: 80, startPoint y: 127, endPoint x: 68, endPoint y: 126, distance: 12.7
click at [68, 126] on input "Luis Adrián Guerrero Tapia" at bounding box center [106, 127] width 159 height 19
type input "Luis Adrián"
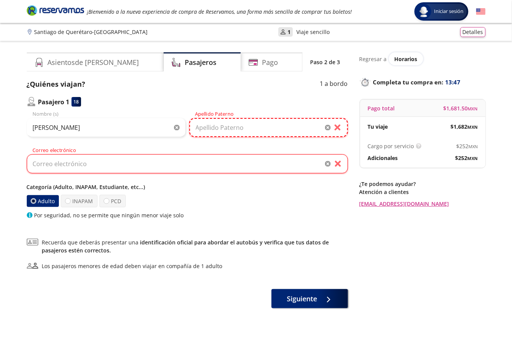
click at [222, 120] on input "Apellido Paterno" at bounding box center [268, 127] width 159 height 19
paste input "Guerrero Tapia"
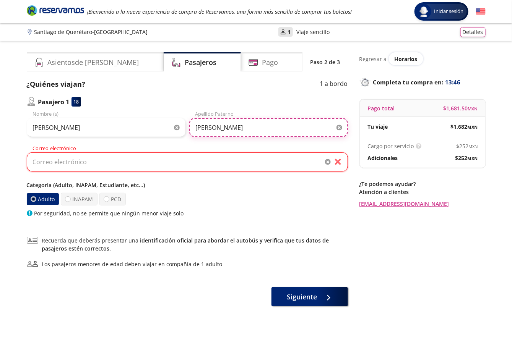
type input "Guerrero Tapia"
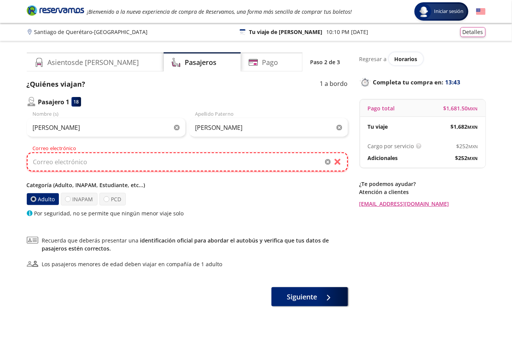
click at [143, 165] on input "Correo electrónico" at bounding box center [187, 162] width 321 height 19
paste input "adriaantap.02@gmail.com"
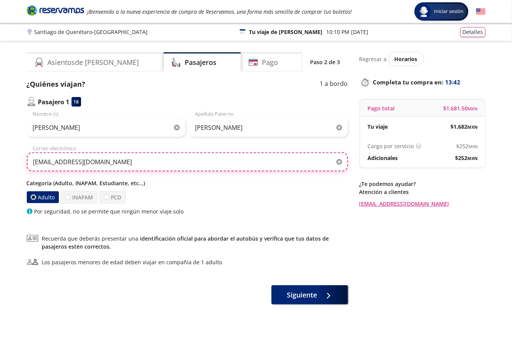
type input "adriaantap.02@gmail.com"
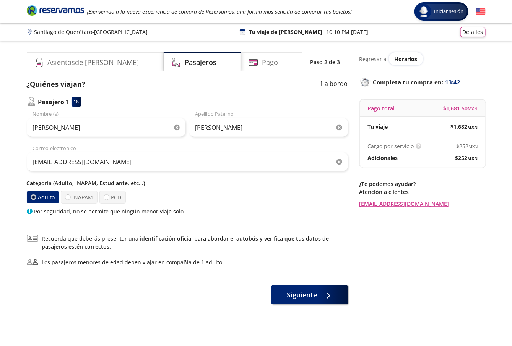
click at [295, 284] on div "¿Quiénes viajan? 1 a bordo Pasajero 1 18 Luis Adrián Nombre (s) Guerrero Tapia …" at bounding box center [187, 192] width 321 height 226
click at [296, 291] on span "Siguiente" at bounding box center [302, 294] width 30 height 10
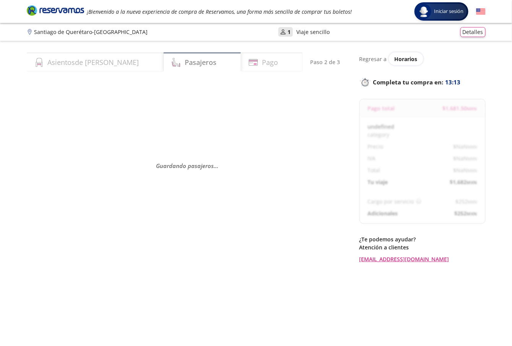
select select "MX"
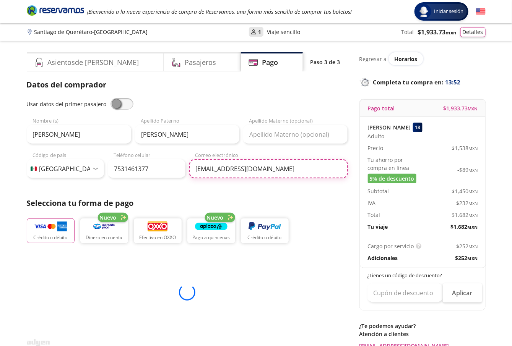
click at [250, 168] on input "gonzalesalejandro569@gmail.com" at bounding box center [268, 168] width 159 height 19
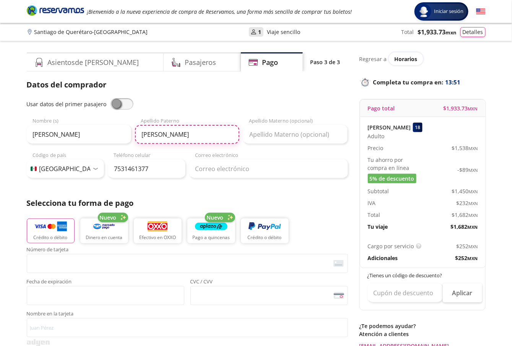
click at [199, 141] on input "Tobías ceja" at bounding box center [187, 134] width 104 height 19
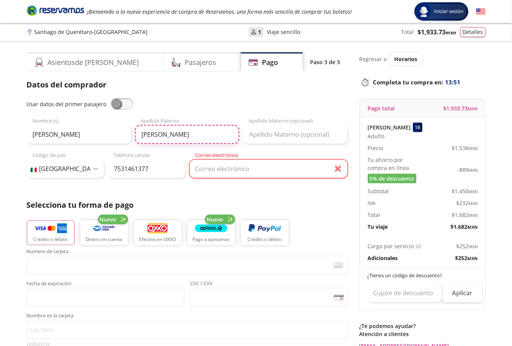
click at [199, 140] on input "Tobías ceja" at bounding box center [187, 134] width 104 height 19
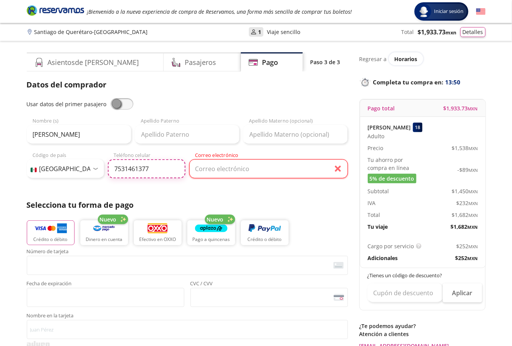
click at [149, 170] on input "7531461377" at bounding box center [147, 168] width 78 height 19
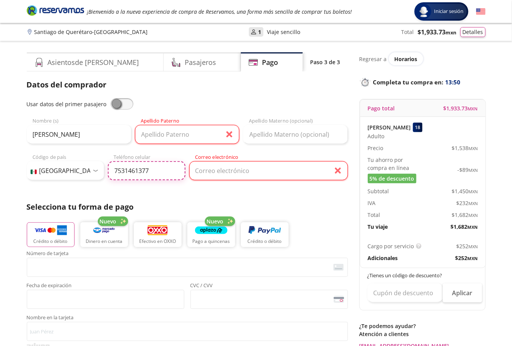
click at [149, 170] on input "7531461377" at bounding box center [147, 170] width 78 height 19
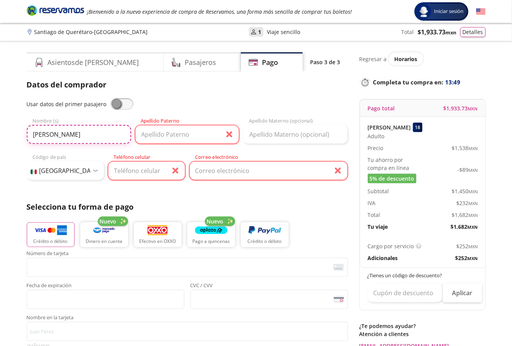
click at [49, 135] on input "Raquel" at bounding box center [79, 134] width 104 height 19
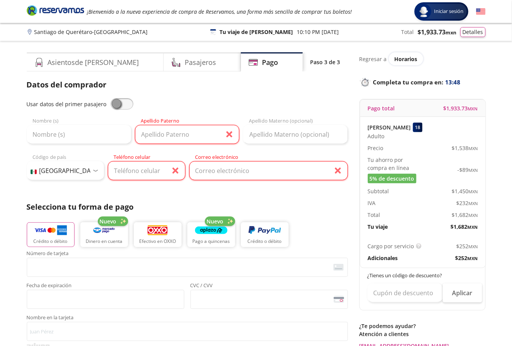
click at [127, 103] on span at bounding box center [121, 103] width 23 height 11
click at [110, 98] on input "checkbox" at bounding box center [110, 98] width 0 height 0
type input "Luis Adrián"
type input "Guerrero Tapia"
type input "adriaantap.02@gmail.com"
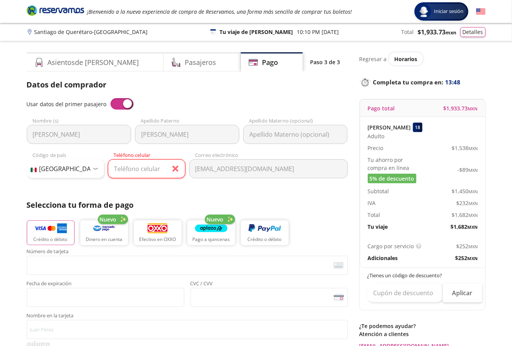
click at [122, 101] on span at bounding box center [121, 103] width 23 height 11
click at [110, 98] on input "checkbox" at bounding box center [110, 98] width 0 height 0
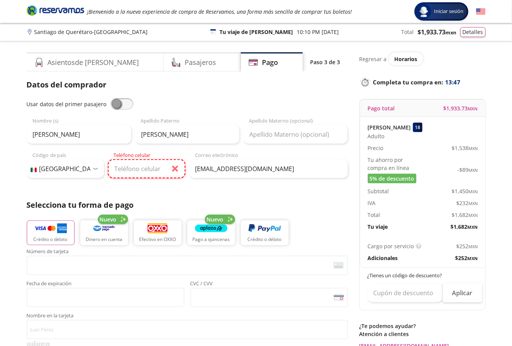
drag, startPoint x: 140, startPoint y: 175, endPoint x: 138, endPoint y: 170, distance: 6.2
click at [140, 175] on input "Teléfono celular" at bounding box center [147, 168] width 78 height 19
paste input "452 171 8612"
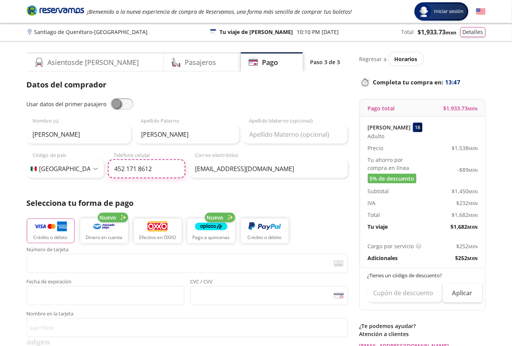
type input "452 171 8612"
click at [22, 162] on div "Group 9 Created with Sketch. Pago Santiago de Querétaro - Monterrey Iniciar ses…" at bounding box center [256, 316] width 512 height 633
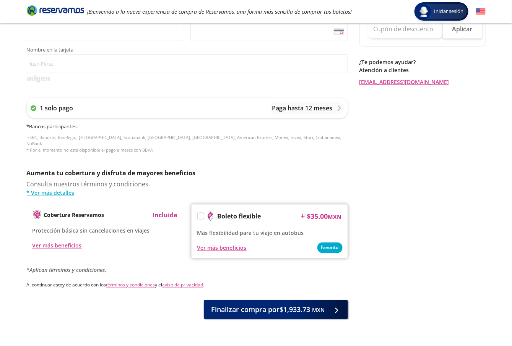
scroll to position [281, 0]
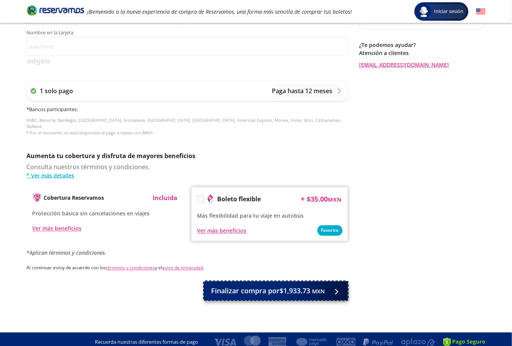
click at [292, 286] on span "Finalizar compra por $1,933.73 MXN" at bounding box center [268, 291] width 114 height 10
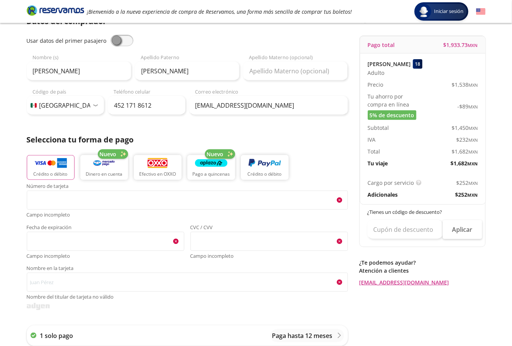
scroll to position [0, 0]
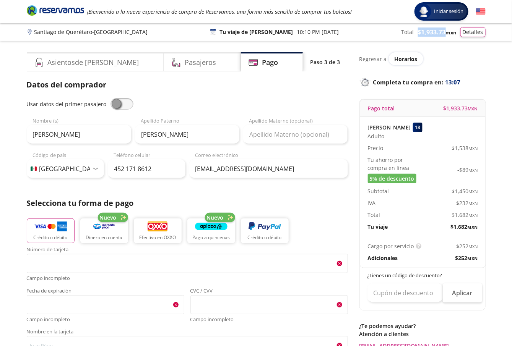
copy span "$ 1,933.73"
drag, startPoint x: 425, startPoint y: 32, endPoint x: 444, endPoint y: 34, distance: 19.1
click at [444, 34] on span "$ 1,933.73 MXN" at bounding box center [437, 32] width 39 height 9
click at [443, 34] on span "$ 1,933.73 MXN" at bounding box center [437, 32] width 39 height 9
copy span "$ 1,933.73"
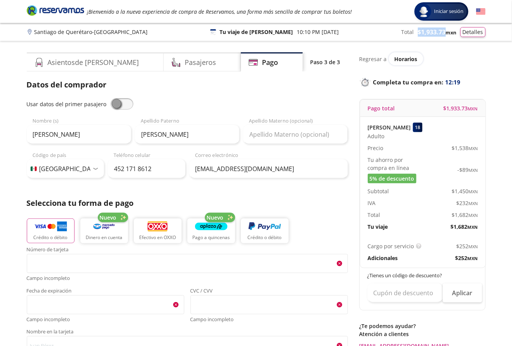
drag, startPoint x: 417, startPoint y: 32, endPoint x: 443, endPoint y: 30, distance: 25.7
click at [443, 30] on span "$ 1,933.73 MXN" at bounding box center [437, 32] width 39 height 9
drag, startPoint x: 416, startPoint y: 30, endPoint x: 443, endPoint y: 33, distance: 27.7
click at [443, 33] on div "Total $ 1,933.73 MXN Detalles" at bounding box center [443, 32] width 84 height 10
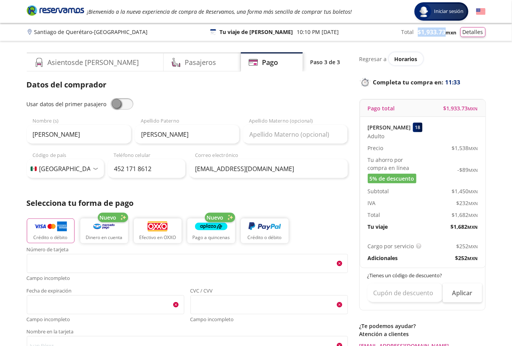
drag, startPoint x: 443, startPoint y: 33, endPoint x: 423, endPoint y: 44, distance: 22.4
click at [443, 34] on span "$ 1,933.73 MXN" at bounding box center [437, 32] width 39 height 9
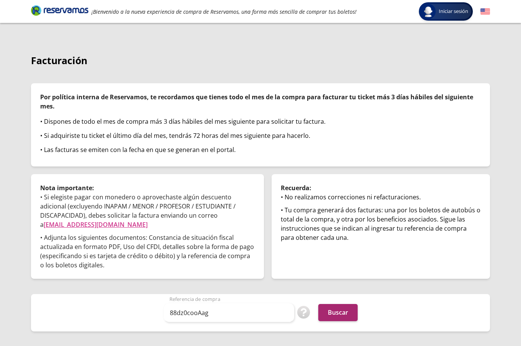
type input "88dz0cooAag"
click at [329, 311] on button "Buscar" at bounding box center [337, 312] width 39 height 17
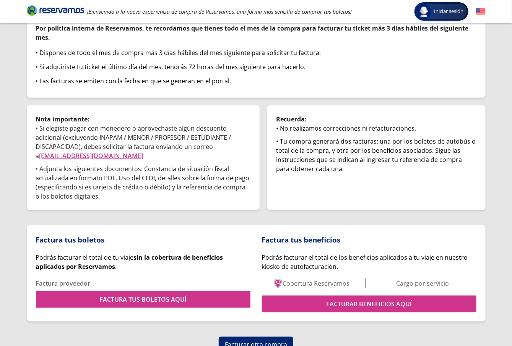
scroll to position [75, 0]
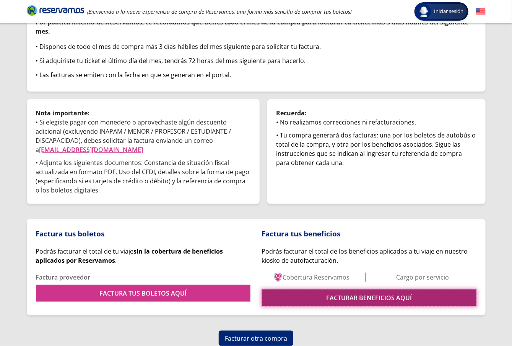
click at [349, 296] on link "FACTURAR BENEFICIOS AQUÍ" at bounding box center [369, 298] width 214 height 17
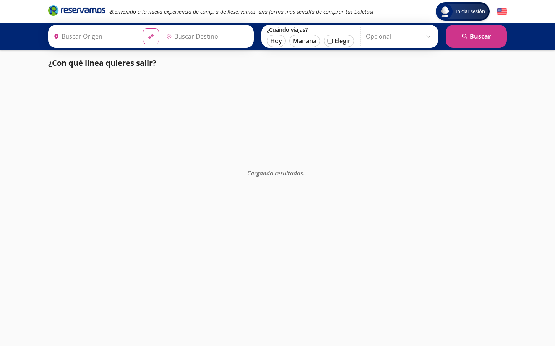
type input "[GEOGRAPHIC_DATA], [GEOGRAPHIC_DATA]"
type input "San Luis Potosí, San Luis Potosí"
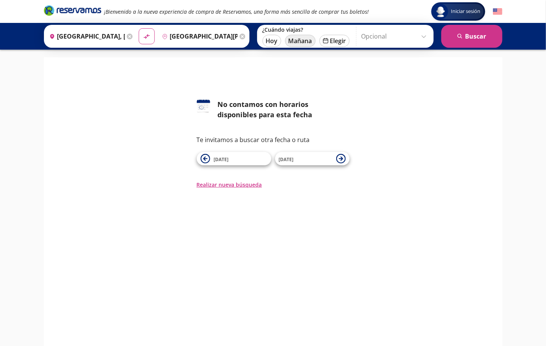
click at [295, 42] on button "Mañana" at bounding box center [300, 41] width 31 height 12
type input "[DATE]"
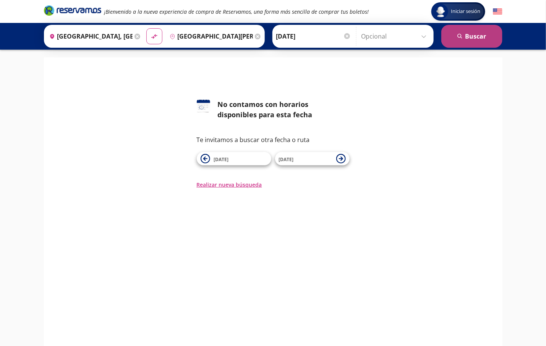
click at [473, 32] on button "search Buscar" at bounding box center [472, 36] width 61 height 23
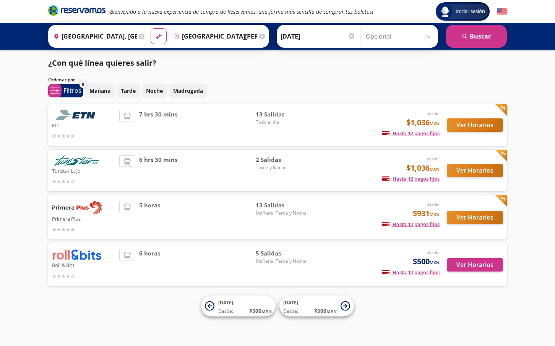
click at [83, 13] on icon "Brand Logo" at bounding box center [76, 10] width 57 height 11
click at [27, 228] on div "Iniciar sesión Iniciar sesión ¡Bienvenido a la nueva experiencia de compra de R…" at bounding box center [277, 173] width 555 height 346
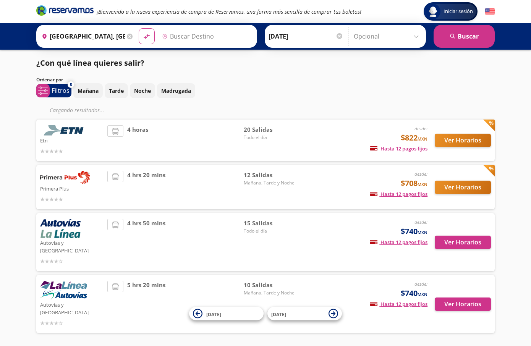
type input "[GEOGRAPHIC_DATA], [GEOGRAPHIC_DATA]"
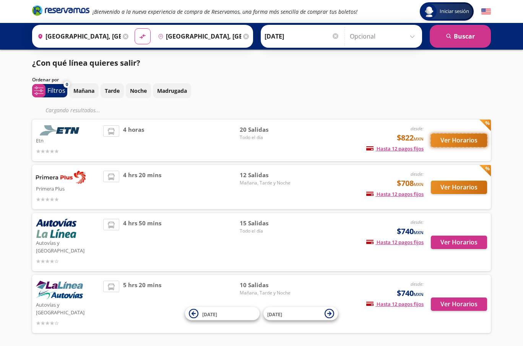
click at [459, 147] on button "Ver Horarios" at bounding box center [459, 140] width 56 height 13
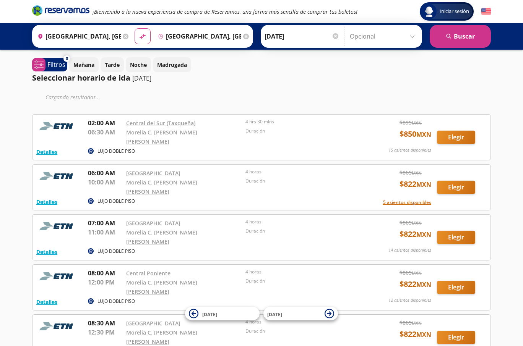
scroll to position [57, 0]
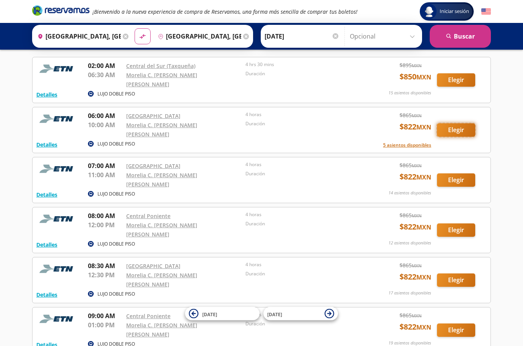
click at [450, 124] on button "Elegir" at bounding box center [456, 129] width 38 height 13
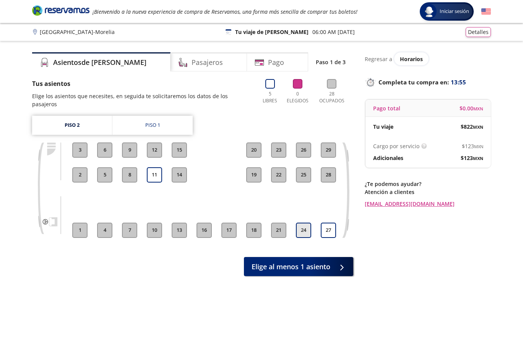
click at [305, 225] on button "24" at bounding box center [303, 230] width 15 height 15
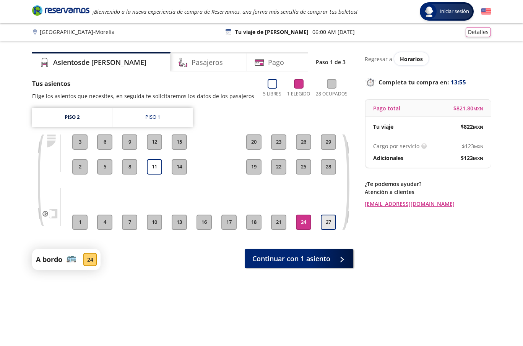
click at [331, 224] on button "27" at bounding box center [328, 222] width 15 height 15
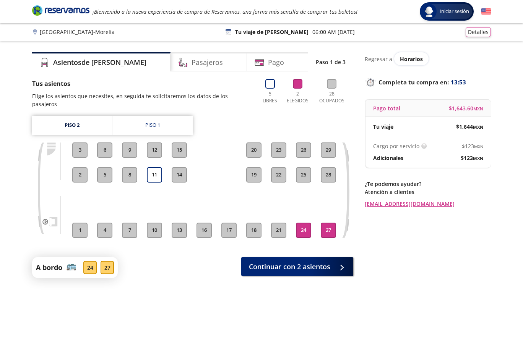
click at [326, 224] on button "27" at bounding box center [328, 230] width 15 height 15
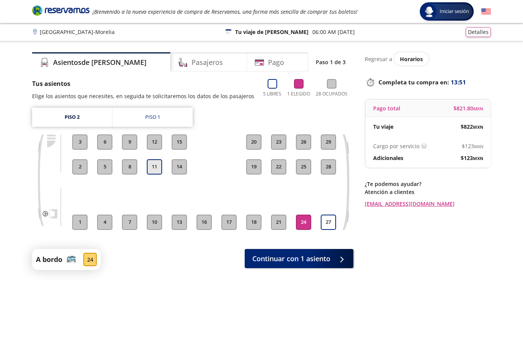
click at [159, 171] on button "11" at bounding box center [154, 166] width 15 height 15
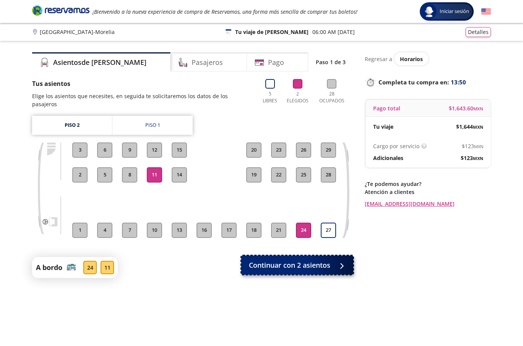
click at [287, 264] on button "Continuar con 2 asientos" at bounding box center [297, 265] width 112 height 19
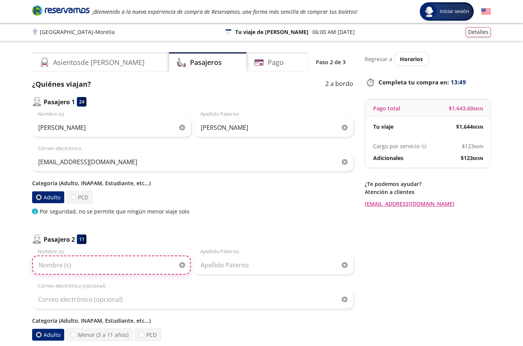
click at [82, 270] on input "Nombre (s)" at bounding box center [111, 265] width 159 height 19
type input "[PERSON_NAME]"
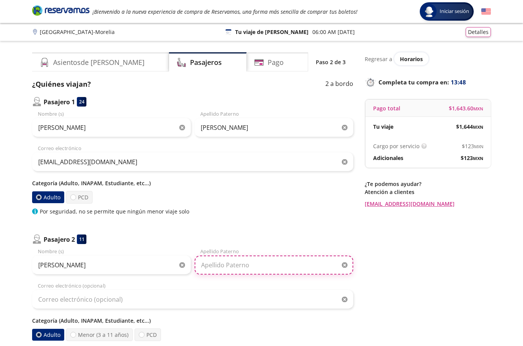
type input "[PERSON_NAME]"
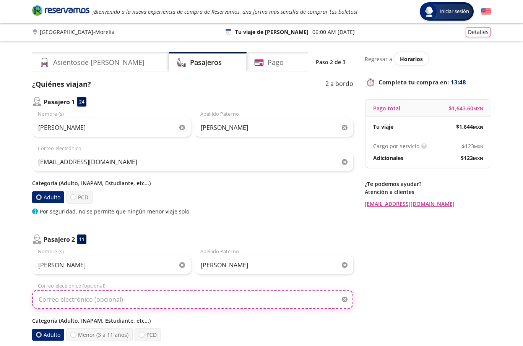
type input "[EMAIL_ADDRESS][DOMAIN_NAME]"
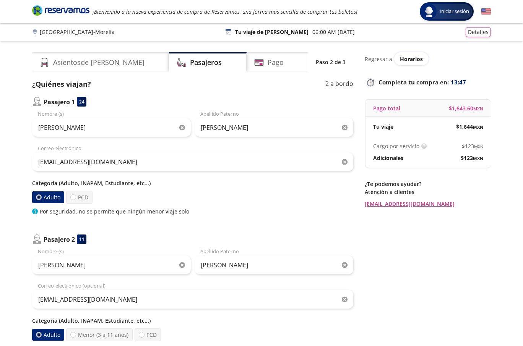
click at [22, 216] on div "Group 9 Created with Sketch. Datos para la compra Ciudad de México - Morelia In…" at bounding box center [261, 240] width 523 height 480
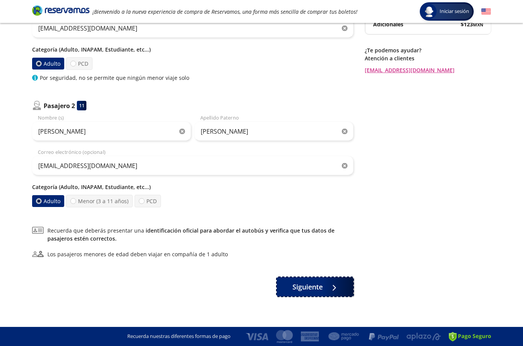
click at [310, 286] on span "Siguiente" at bounding box center [307, 287] width 30 height 10
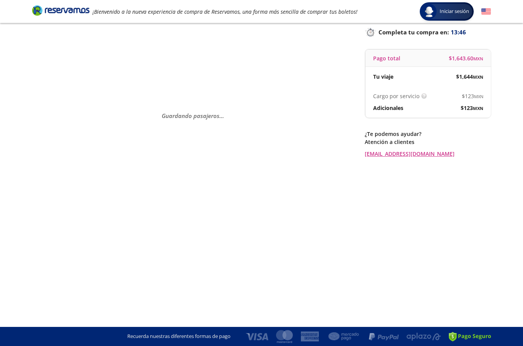
scroll to position [0, 0]
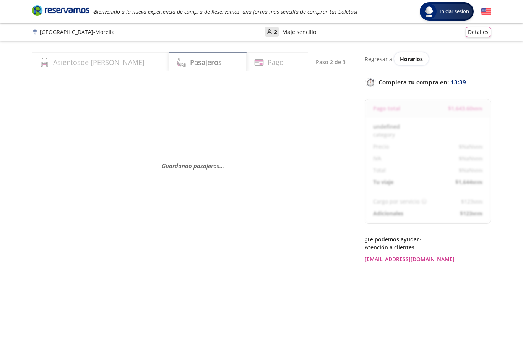
select select "MX"
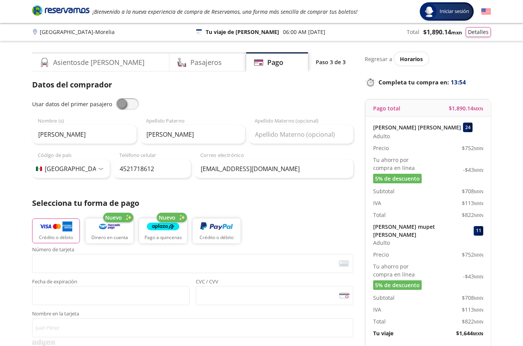
click at [122, 105] on span at bounding box center [127, 103] width 23 height 11
click at [116, 98] on input "checkbox" at bounding box center [116, 98] width 0 height 0
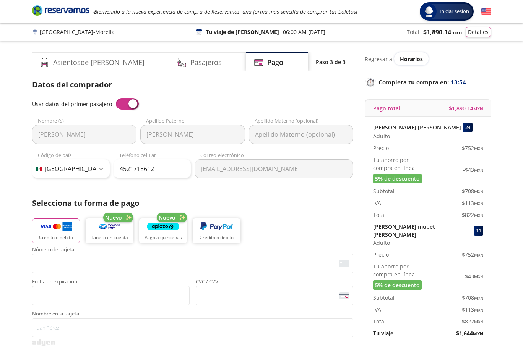
click at [123, 105] on span at bounding box center [127, 103] width 23 height 11
click at [116, 98] on input "checkbox" at bounding box center [116, 98] width 0 height 0
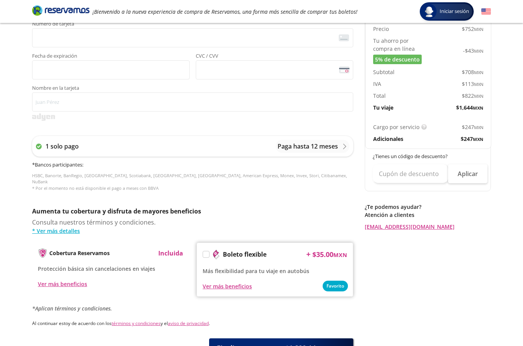
scroll to position [281, 0]
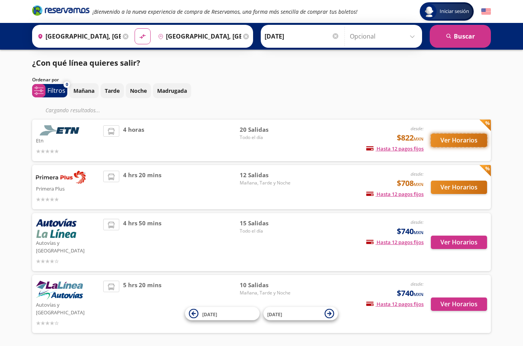
click at [450, 136] on button "Ver Horarios" at bounding box center [459, 140] width 56 height 13
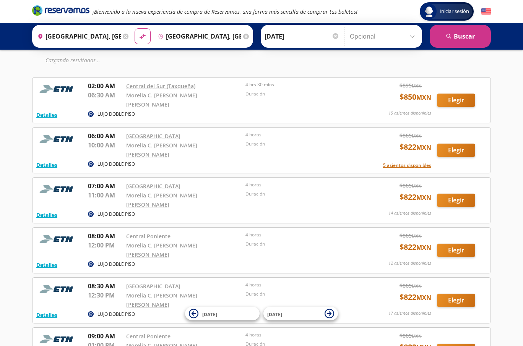
scroll to position [57, 0]
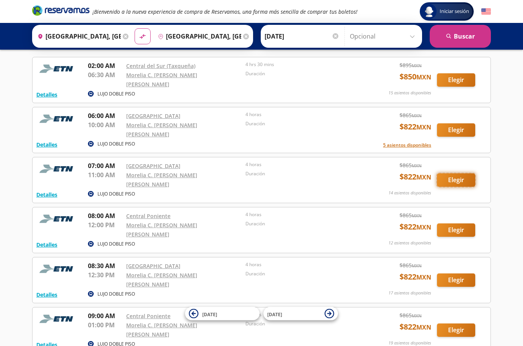
click at [445, 174] on button "Elegir" at bounding box center [456, 180] width 38 height 13
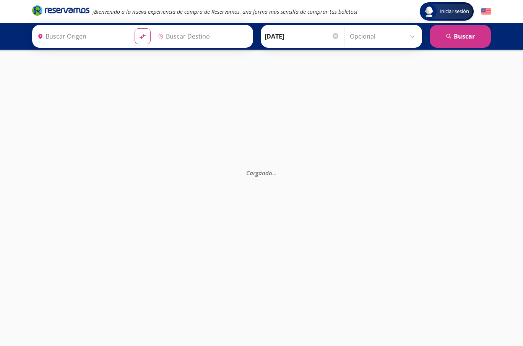
type input "[GEOGRAPHIC_DATA], [GEOGRAPHIC_DATA]"
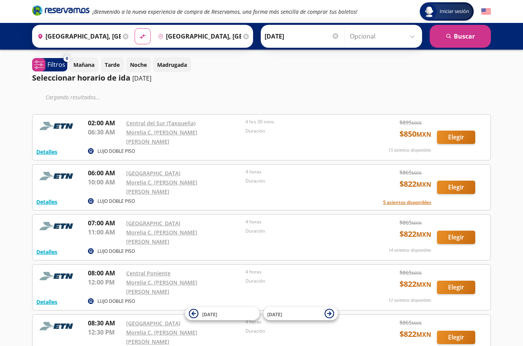
click at [456, 172] on div "Detalles LUJO DOBLE PISO 06:00 AM [GEOGRAPHIC_DATA] 10:00 AM Morelia C. [PERSON…" at bounding box center [261, 188] width 450 height 38
click at [457, 181] on button "Elegir" at bounding box center [456, 187] width 38 height 13
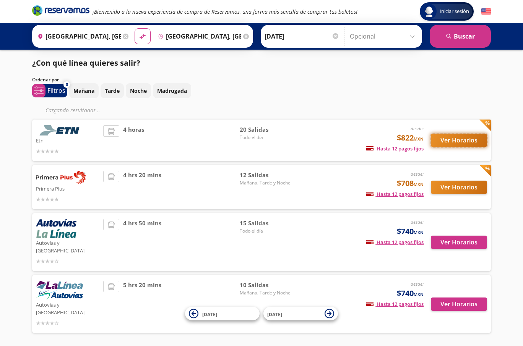
click at [450, 141] on button "Ver Horarios" at bounding box center [459, 140] width 56 height 13
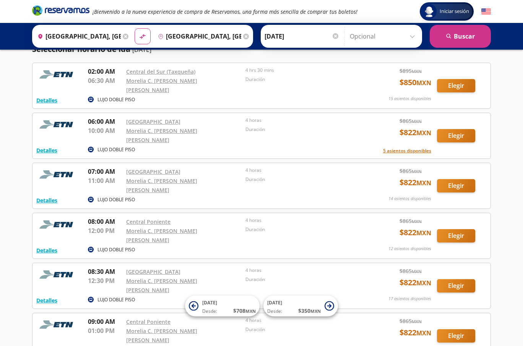
scroll to position [57, 0]
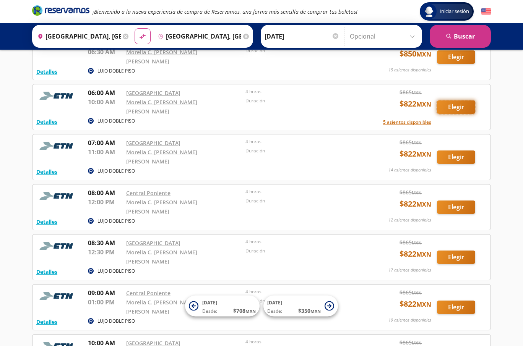
click at [456, 104] on button "Elegir" at bounding box center [456, 107] width 38 height 13
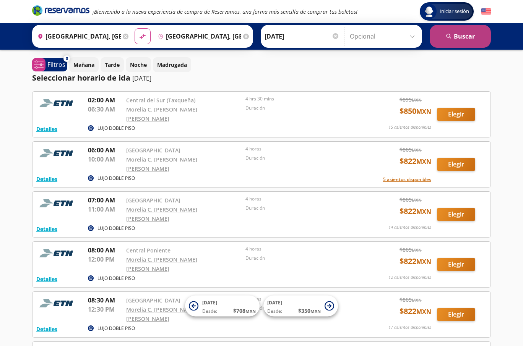
click at [453, 38] on button "search [GEOGRAPHIC_DATA]" at bounding box center [460, 36] width 61 height 23
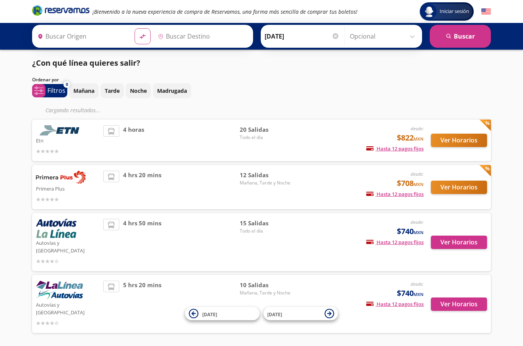
type input "Ciudad de México, Distrito Federal"
type input "Morelia, Michoacán"
click at [456, 136] on button "Ver Horarios" at bounding box center [459, 140] width 56 height 13
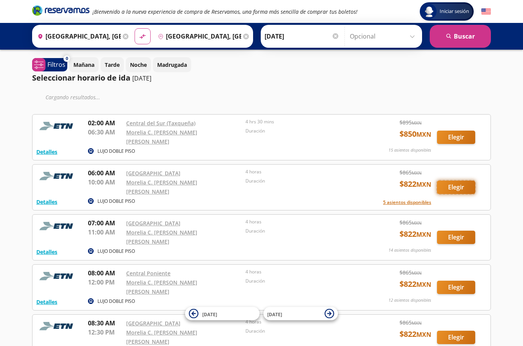
click at [459, 183] on button "Elegir" at bounding box center [456, 187] width 38 height 13
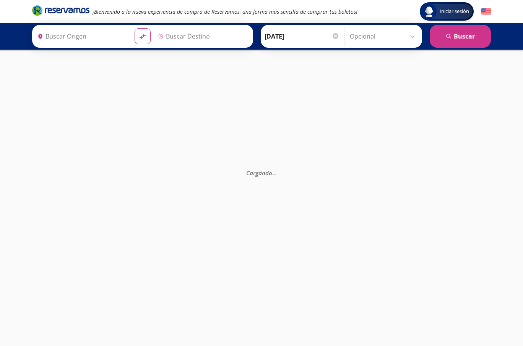
type input "Ciudad de México, Distrito Federal"
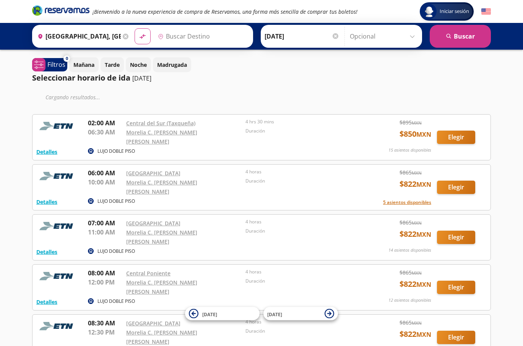
type input "Morelia, Michoacán"
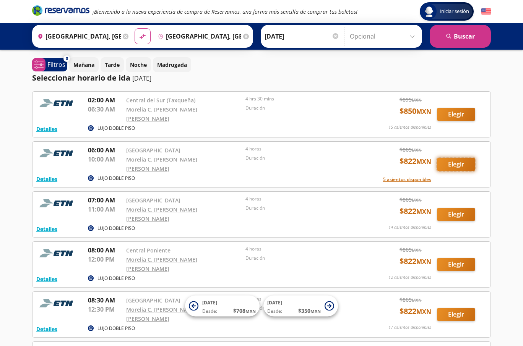
click at [446, 158] on button "Elegir" at bounding box center [456, 164] width 38 height 13
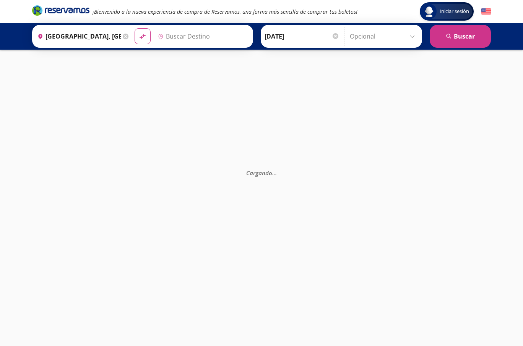
type input "Morelia, Michoacán"
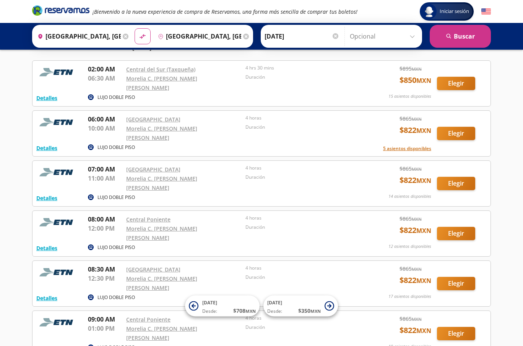
scroll to position [33, 0]
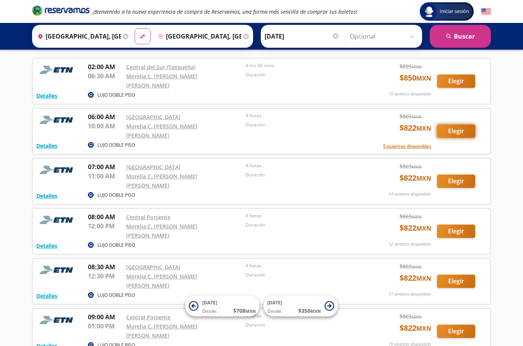
click at [447, 126] on button "Elegir" at bounding box center [456, 131] width 38 height 13
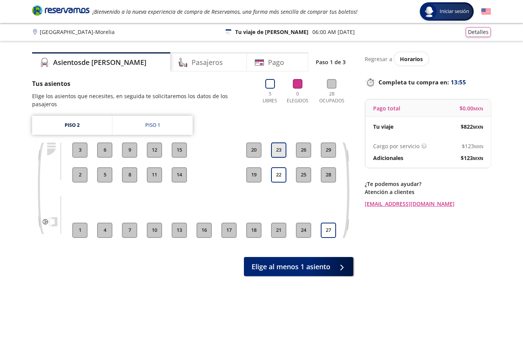
drag, startPoint x: 276, startPoint y: 141, endPoint x: 279, endPoint y: 148, distance: 7.3
click at [277, 143] on button "23" at bounding box center [278, 150] width 15 height 15
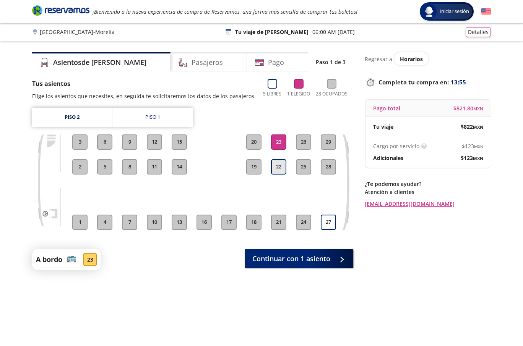
click at [282, 169] on button "22" at bounding box center [278, 166] width 15 height 15
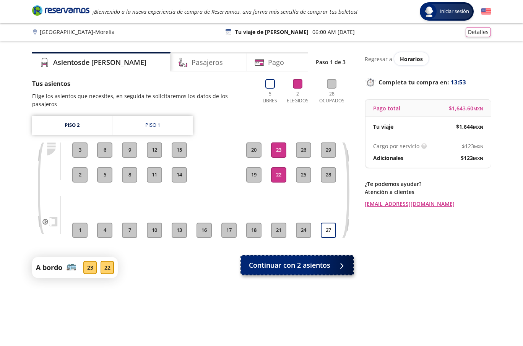
click at [291, 260] on span "Continuar con 2 asientos" at bounding box center [289, 265] width 81 height 10
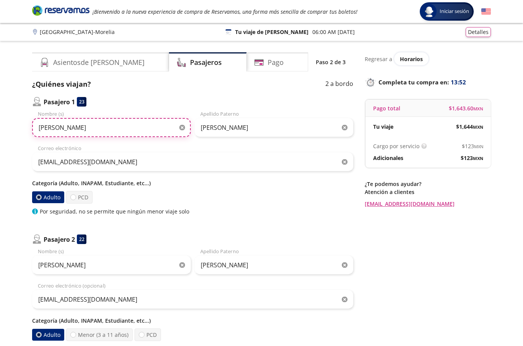
click at [97, 127] on input "Luis Adrián" at bounding box center [111, 127] width 159 height 19
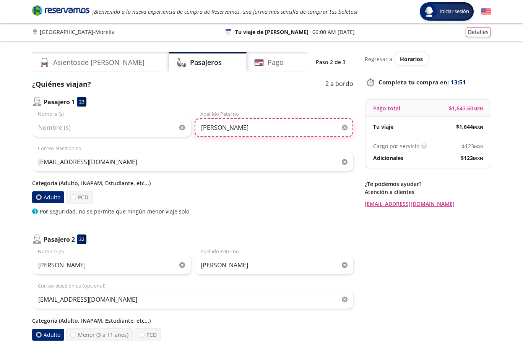
click at [247, 125] on input "Guerrero Tapia" at bounding box center [274, 127] width 159 height 19
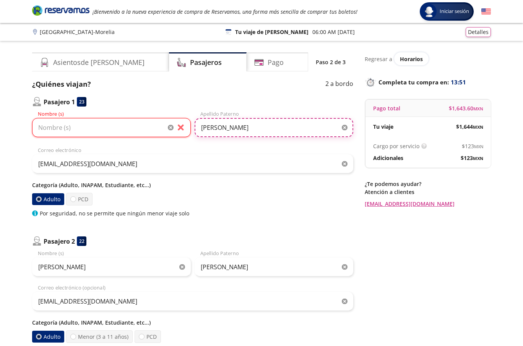
click at [247, 124] on input "Guerrero Tapia" at bounding box center [274, 127] width 159 height 19
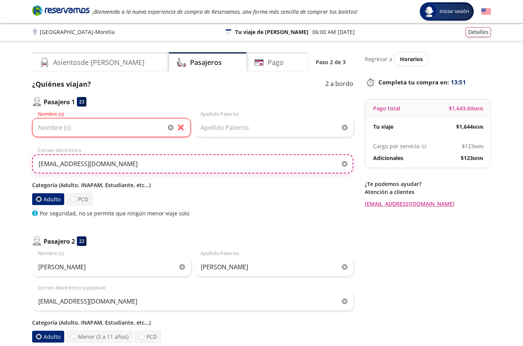
click at [109, 164] on input "adriaantap.02@gmail.com" at bounding box center [192, 163] width 321 height 19
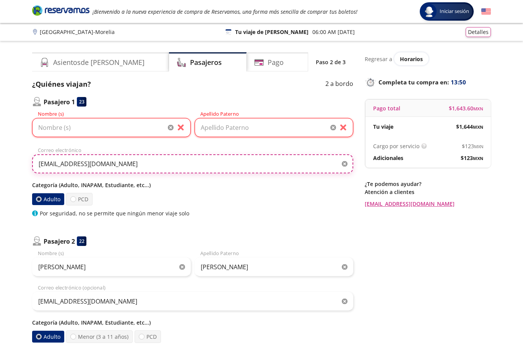
click at [109, 164] on input "adriaantap.02@gmail.com" at bounding box center [192, 163] width 321 height 19
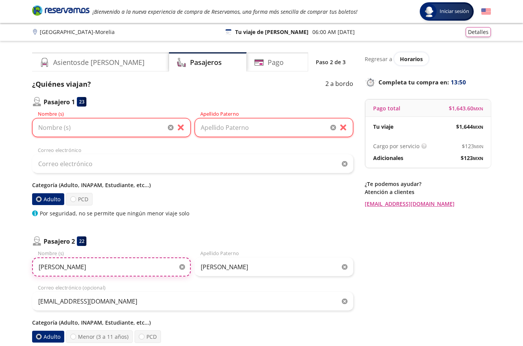
click at [58, 276] on input "irving" at bounding box center [111, 267] width 159 height 19
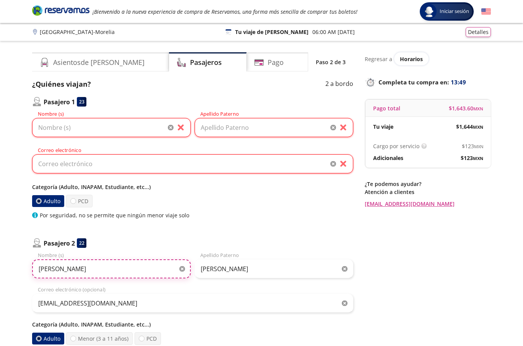
click at [58, 276] on input "irving" at bounding box center [111, 269] width 159 height 19
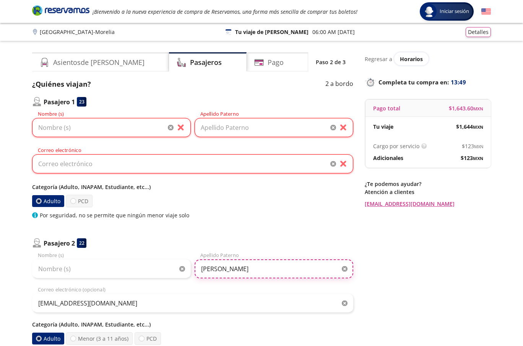
click at [231, 266] on input "mupet herrera" at bounding box center [274, 269] width 159 height 19
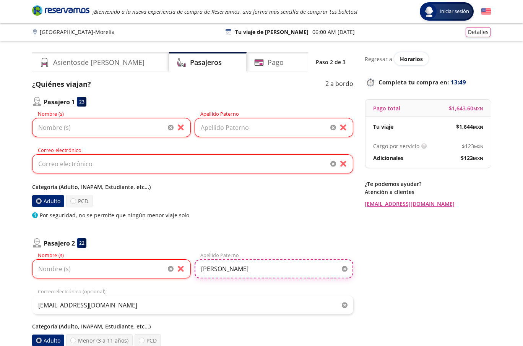
click at [231, 266] on input "mupet herrera" at bounding box center [274, 269] width 159 height 19
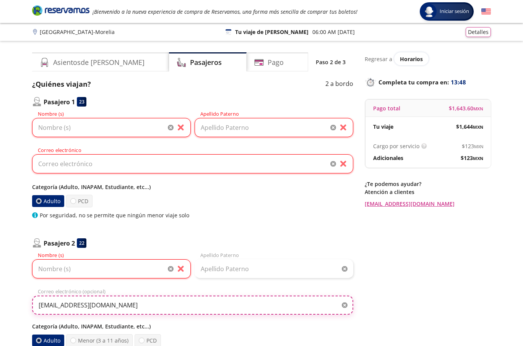
click at [100, 305] on input "irvingmuped@gmail.com" at bounding box center [192, 305] width 321 height 19
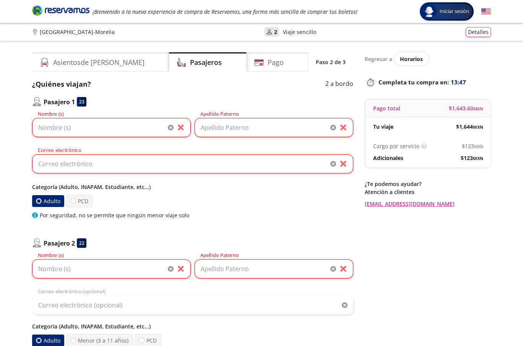
click at [24, 200] on div "Group 9 Created with Sketch. Datos para la compra Ciudad de México - Morelia In…" at bounding box center [261, 243] width 523 height 486
drag, startPoint x: 72, startPoint y: 122, endPoint x: 78, endPoint y: 124, distance: 6.7
click at [72, 122] on input "Nombre (s)" at bounding box center [111, 127] width 159 height 19
paste input "Luis gabriel Coyole"
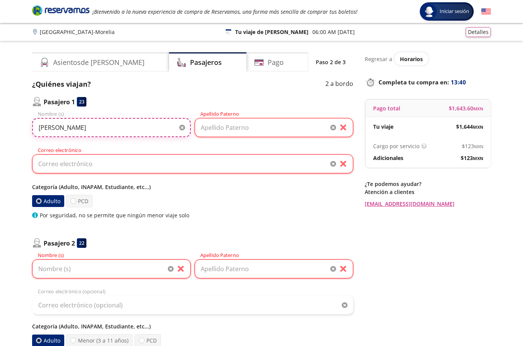
click at [88, 124] on input "Luis gabriel Coyole" at bounding box center [111, 127] width 159 height 19
type input "Luis gabriel"
click at [225, 128] on input "Apellido Paterno" at bounding box center [274, 127] width 159 height 19
paste input "Coyole"
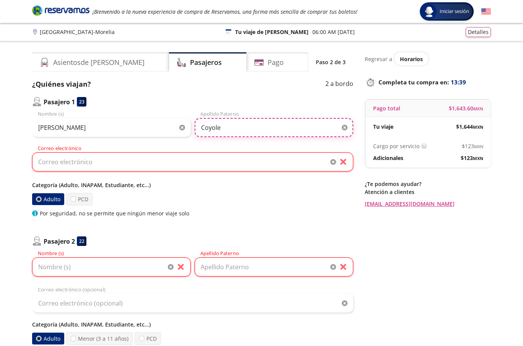
type input "Coyole"
click at [95, 266] on input "Nombre (s)" at bounding box center [111, 267] width 159 height 19
paste input "Marcos Eduardo Acosta"
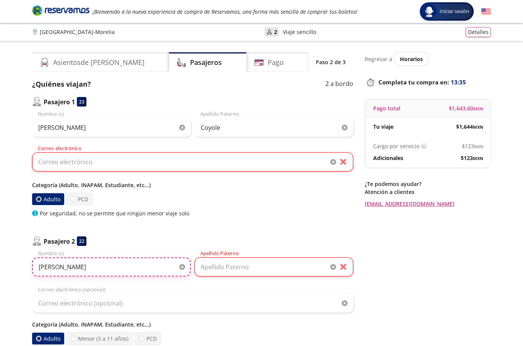
click at [100, 271] on input "Marcos Eduardo Acosta" at bounding box center [111, 267] width 159 height 19
click at [100, 270] on input "Marcos Eduardo Acosta" at bounding box center [111, 267] width 159 height 19
type input "Marcos Eduardo"
click at [227, 267] on input "Apellido Paterno" at bounding box center [274, 267] width 159 height 19
paste input "Acosta"
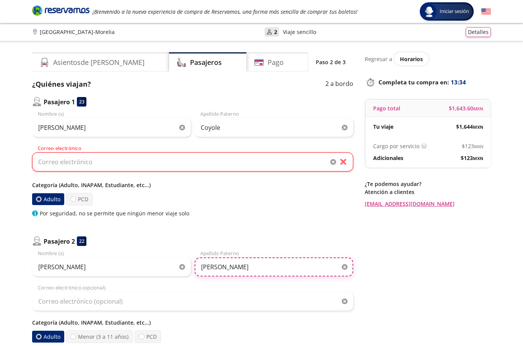
type input "Acosta"
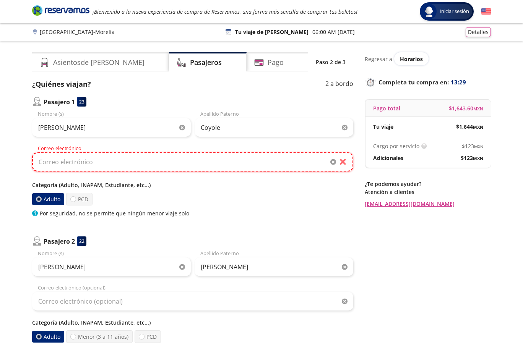
click at [84, 167] on input "Correo electrónico" at bounding box center [192, 162] width 321 height 19
paste input "Almacen3laventa@gmail.com"
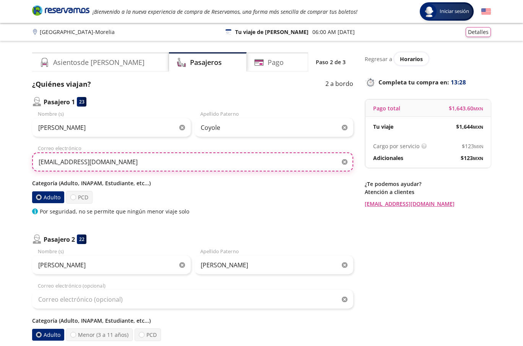
type input "Almacen3laventa@gmail.com"
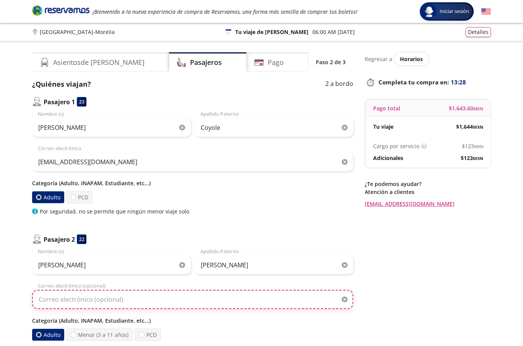
drag, startPoint x: 68, startPoint y: 295, endPoint x: 60, endPoint y: 297, distance: 8.6
click at [68, 296] on input "Correo electrónico (opcional)" at bounding box center [192, 299] width 321 height 19
paste input "Almacen3laventa@gmail.com"
type input "Almacen3laventa@gmail.com"
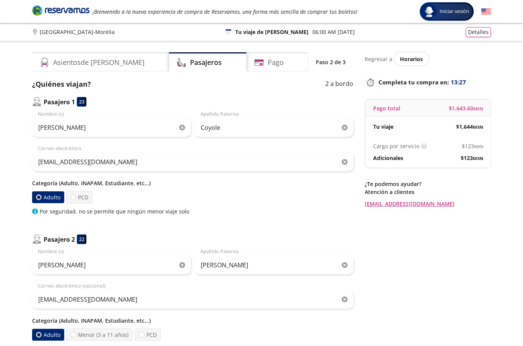
click at [15, 289] on div "Group 9 Created with Sketch. Datos para la compra Ciudad de México - Morelia In…" at bounding box center [261, 240] width 523 height 480
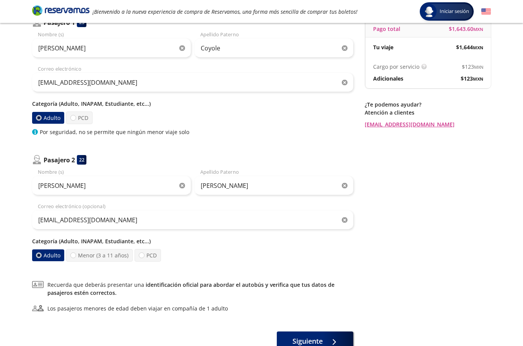
scroll to position [134, 0]
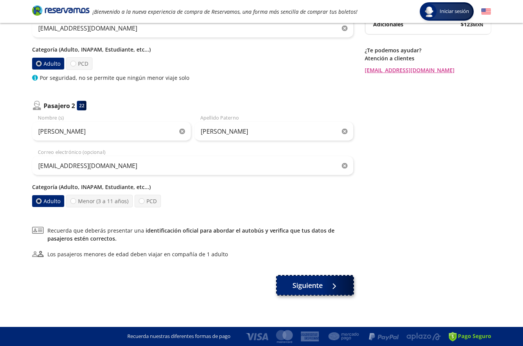
click at [319, 288] on span "Siguiente" at bounding box center [307, 286] width 30 height 10
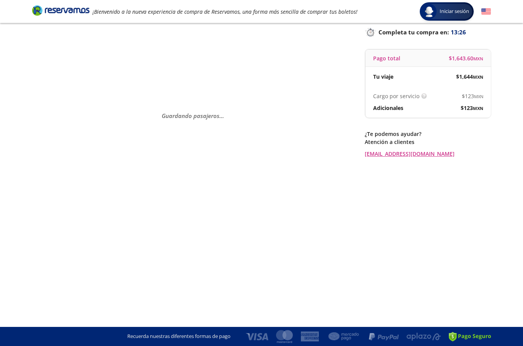
scroll to position [0, 0]
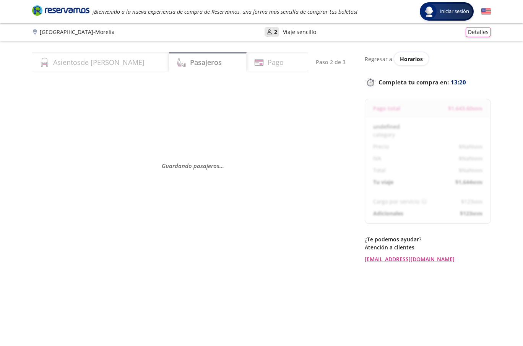
select select "MX"
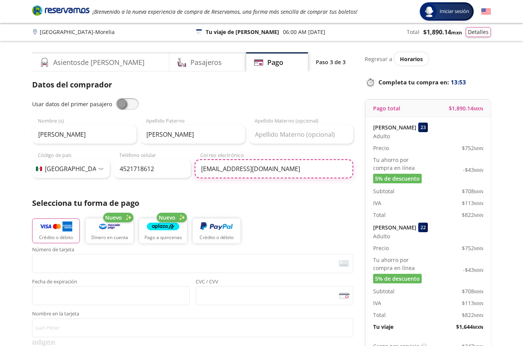
click at [273, 172] on input "adriaantap.02@gmail.com" at bounding box center [274, 168] width 159 height 19
click at [273, 171] on input "adriaantap.02@gmail.com" at bounding box center [274, 168] width 159 height 19
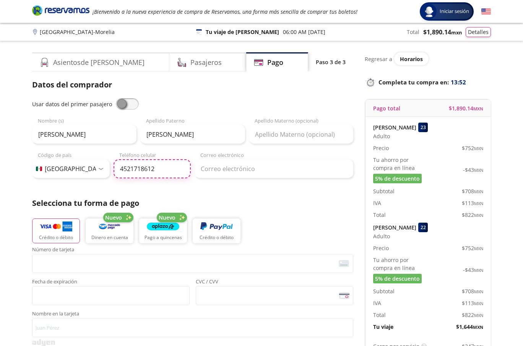
click at [146, 167] on input "4521718612" at bounding box center [153, 168] width 78 height 19
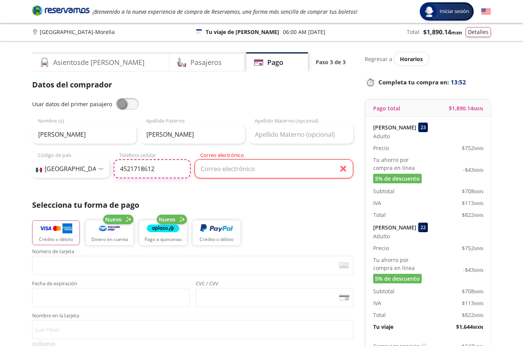
click at [146, 167] on input "4521718612" at bounding box center [153, 168] width 78 height 19
drag, startPoint x: 146, startPoint y: 167, endPoint x: 170, endPoint y: 146, distance: 31.7
click at [146, 167] on input "4521718612" at bounding box center [153, 168] width 78 height 19
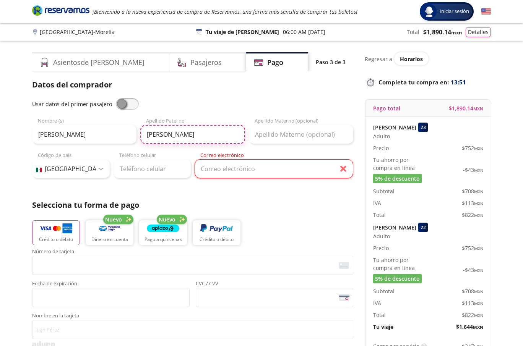
click at [173, 139] on input "Guerrero Tapia" at bounding box center [192, 134] width 104 height 19
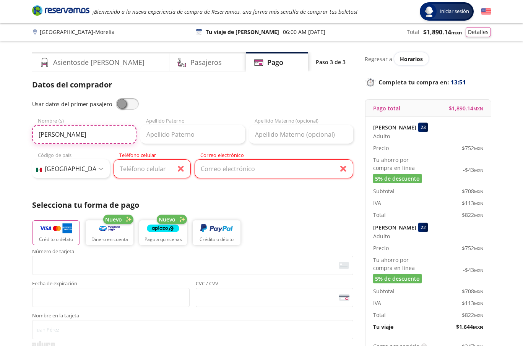
click at [60, 135] on input "Luis Adrián" at bounding box center [84, 134] width 104 height 19
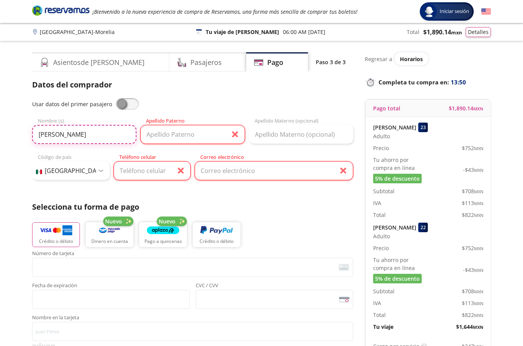
click at [60, 135] on input "Luis Adrián" at bounding box center [84, 134] width 104 height 19
click at [130, 97] on div "Datos del comprador Usar datos del primer pasajero Nombre (s) Apellido Paterno …" at bounding box center [192, 130] width 321 height 103
click at [128, 97] on div "Datos del comprador Usar datos del primer pasajero Nombre (s) Apellido Paterno …" at bounding box center [192, 130] width 321 height 103
click at [124, 102] on span at bounding box center [127, 103] width 23 height 11
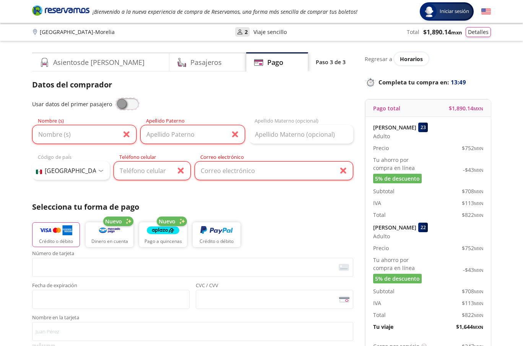
click at [116, 98] on input "checkbox" at bounding box center [116, 98] width 0 height 0
type input "Luis gabriel"
type input "Coyole"
type input "Almacen3laventa@gmail.com"
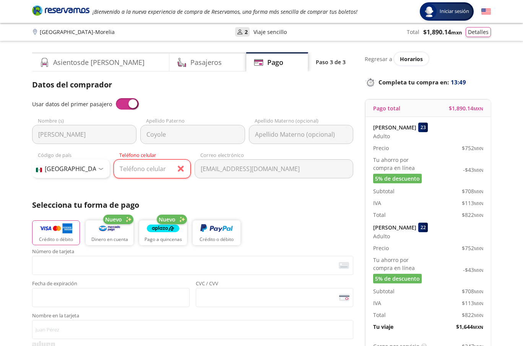
click at [124, 102] on span at bounding box center [127, 103] width 23 height 11
click at [116, 98] on input "checkbox" at bounding box center [116, 98] width 0 height 0
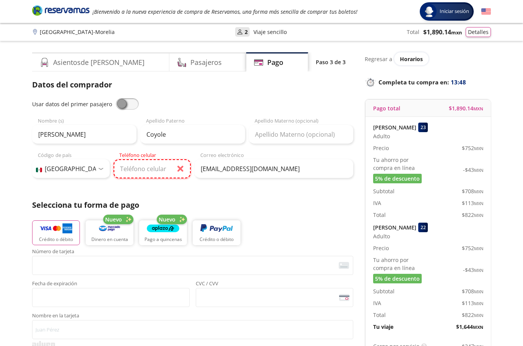
click at [147, 159] on input "Teléfono celular" at bounding box center [153, 168] width 78 height 19
paste input "56 1187 3020"
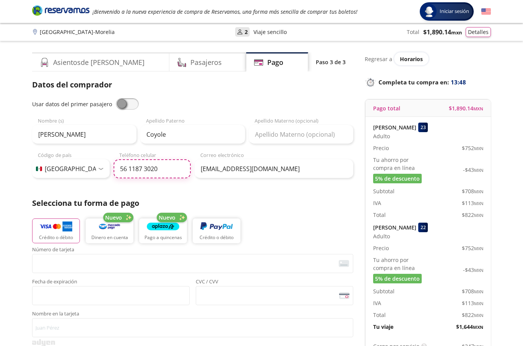
type input "56 1187 3020"
click at [23, 192] on div "Group 9 Created with Sketch. Pago Ciudad de México - Morelia Iniciar sesión Ini…" at bounding box center [261, 316] width 523 height 633
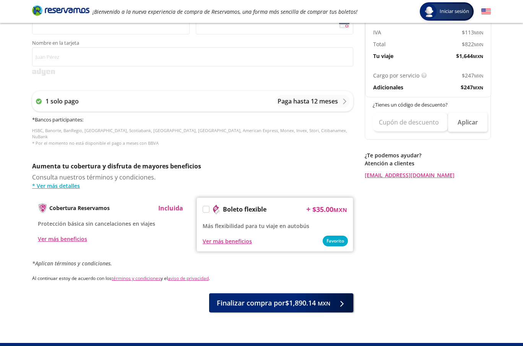
scroll to position [281, 0]
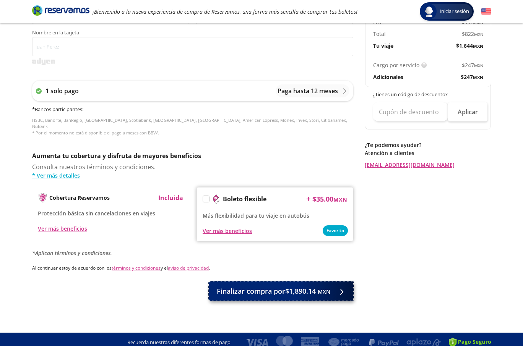
click at [276, 288] on span "Finalizar compra por $1,890.14 MXN" at bounding box center [274, 291] width 114 height 10
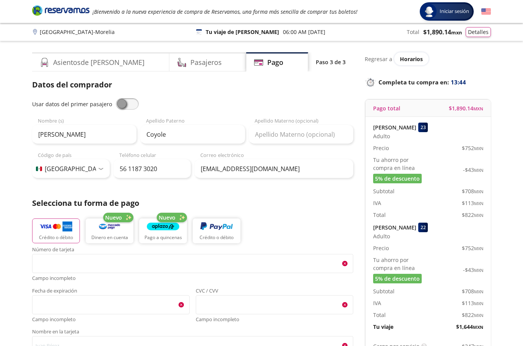
scroll to position [325, 0]
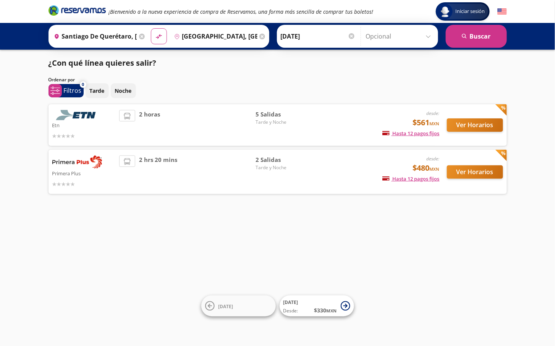
click at [409, 240] on div "Iniciar sesión Iniciar sesión ¡Bienvenido a la nueva experiencia de compra de R…" at bounding box center [277, 173] width 555 height 346
drag, startPoint x: 13, startPoint y: 200, endPoint x: 0, endPoint y: 200, distance: 13.0
click at [13, 201] on div "Iniciar sesión Iniciar sesión ¡Bienvenido a la nueva experiencia de compra de R…" at bounding box center [277, 173] width 555 height 346
click at [479, 130] on button "Ver Horarios" at bounding box center [475, 125] width 56 height 13
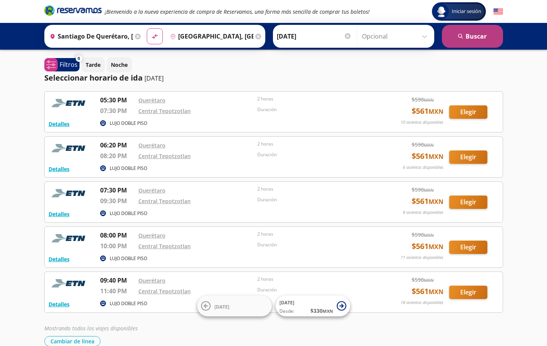
click at [470, 40] on button "search [GEOGRAPHIC_DATA]" at bounding box center [472, 36] width 61 height 23
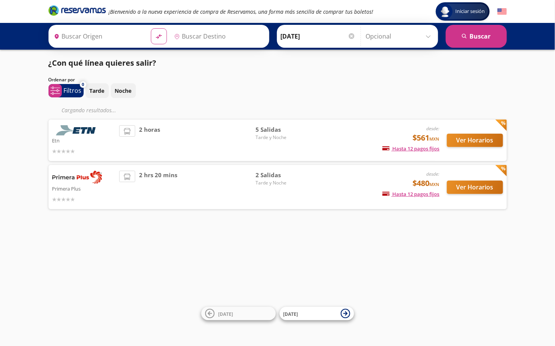
type input "Santiago de Querétaro, [GEOGRAPHIC_DATA]"
type input "[GEOGRAPHIC_DATA], [GEOGRAPHIC_DATA]"
click at [469, 187] on button "Ver Horarios" at bounding box center [475, 187] width 56 height 13
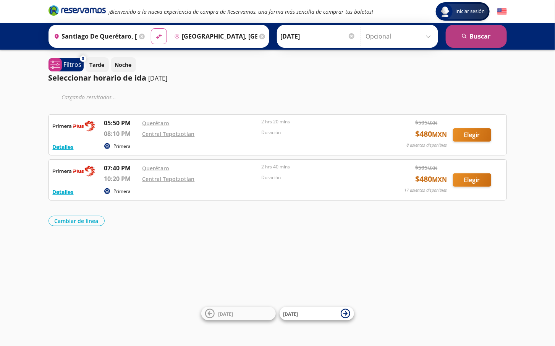
click at [459, 35] on button "search Buscar" at bounding box center [476, 36] width 61 height 23
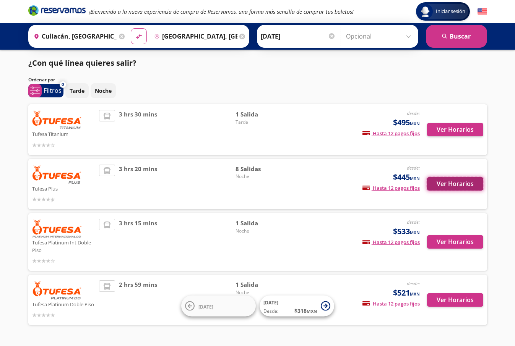
click at [455, 189] on button "Ver Horarios" at bounding box center [455, 183] width 56 height 13
